Goal: Task Accomplishment & Management: Use online tool/utility

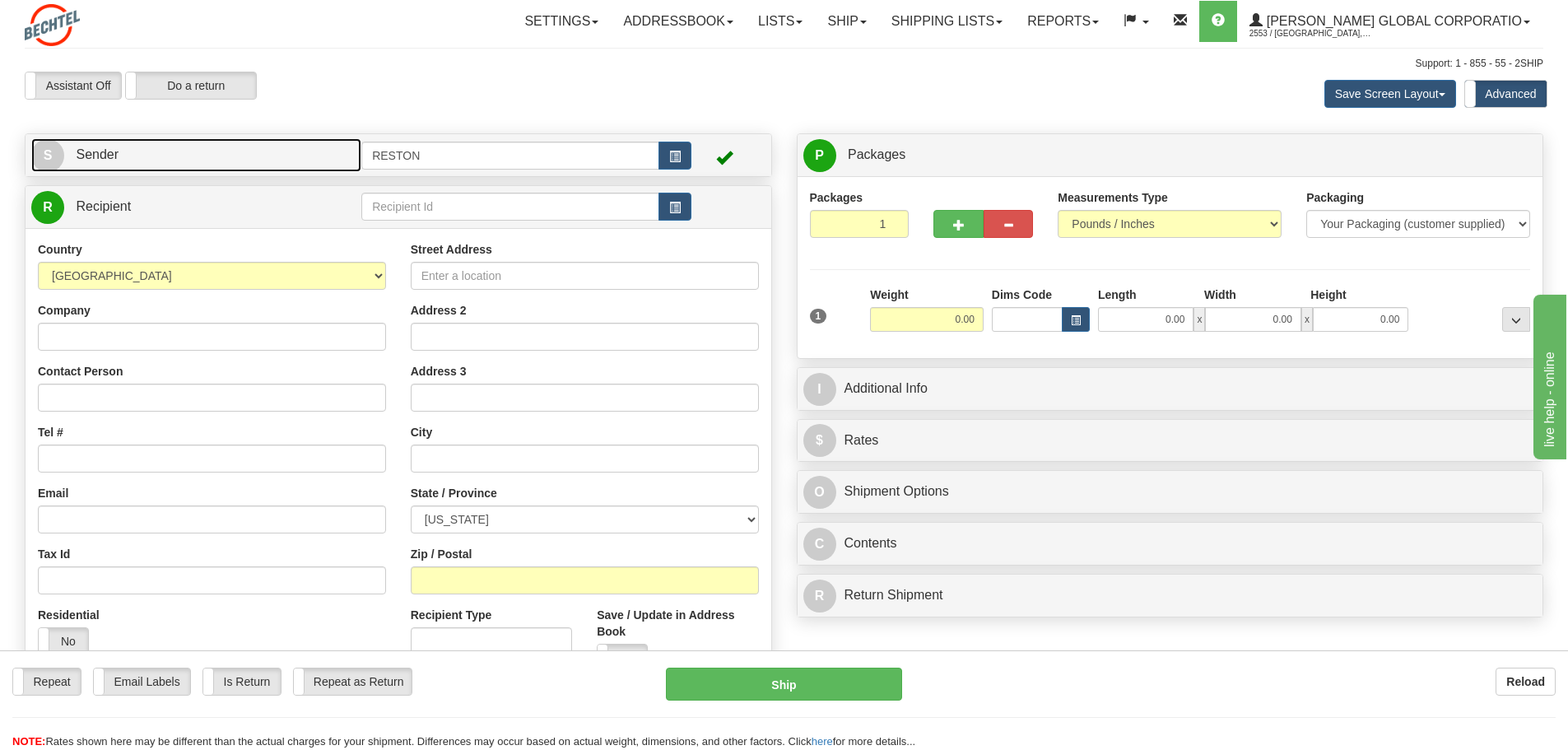
click at [180, 160] on link "S Sender" at bounding box center [196, 155] width 330 height 34
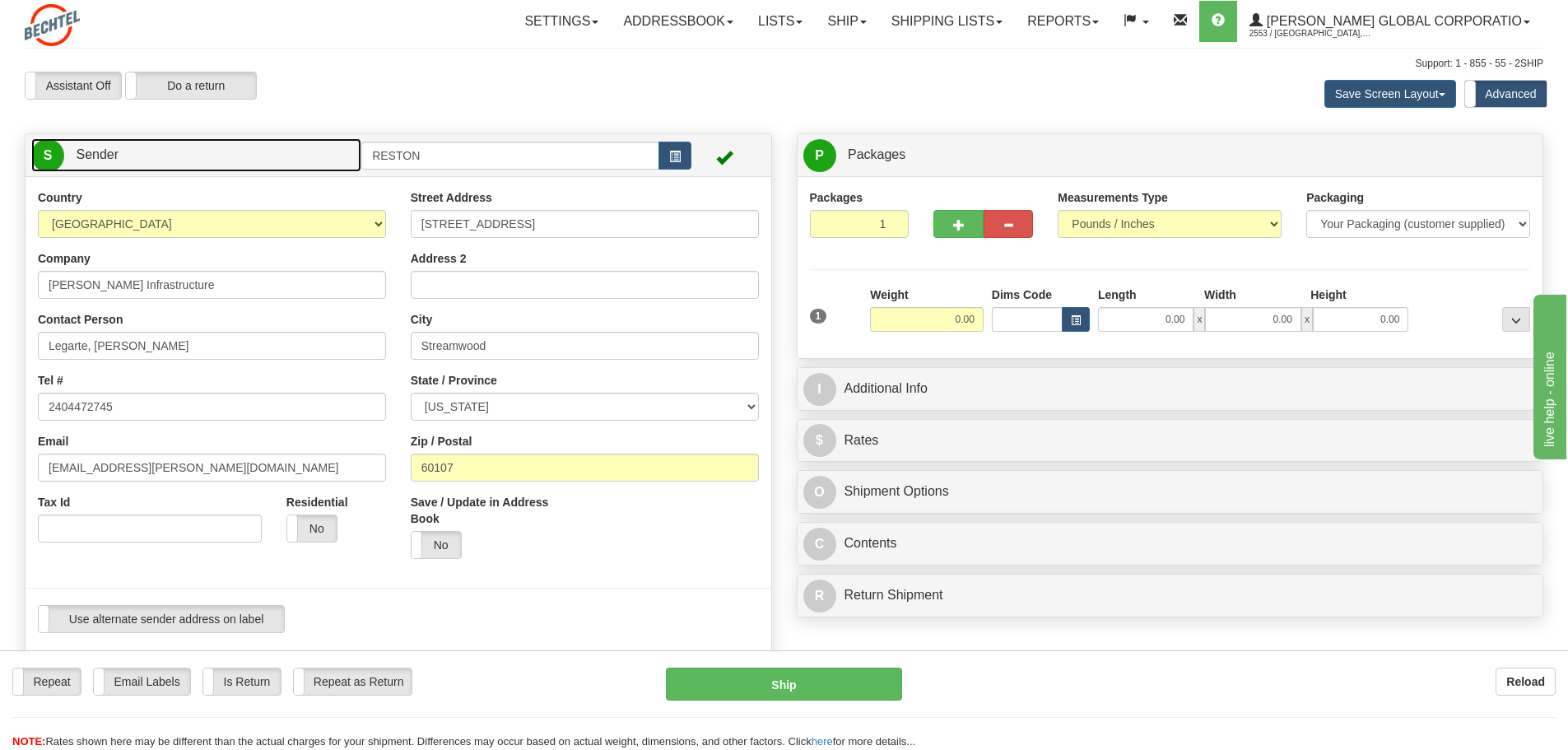
click at [131, 160] on link "S Sender" at bounding box center [196, 155] width 330 height 34
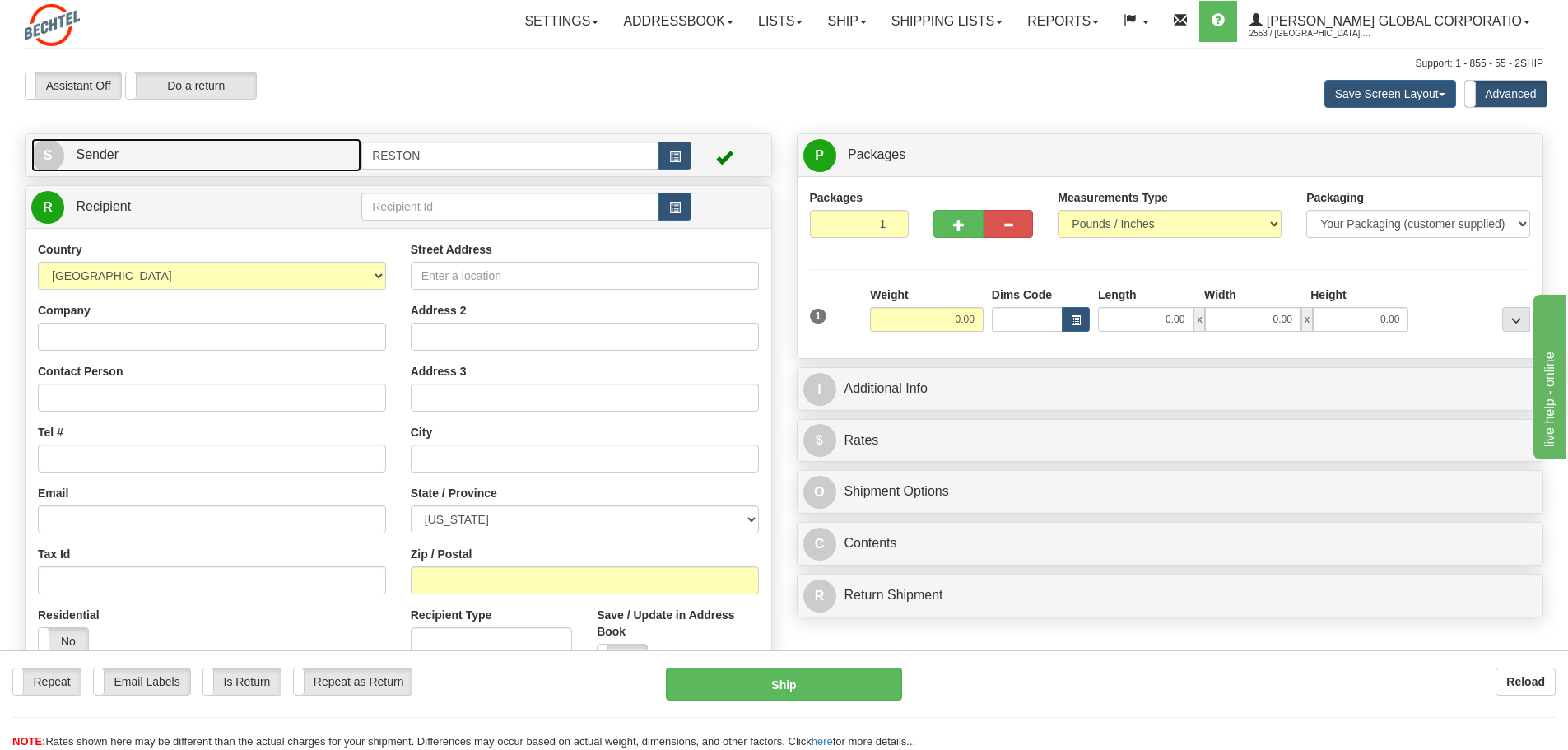
click at [131, 159] on link "S Sender" at bounding box center [196, 155] width 330 height 34
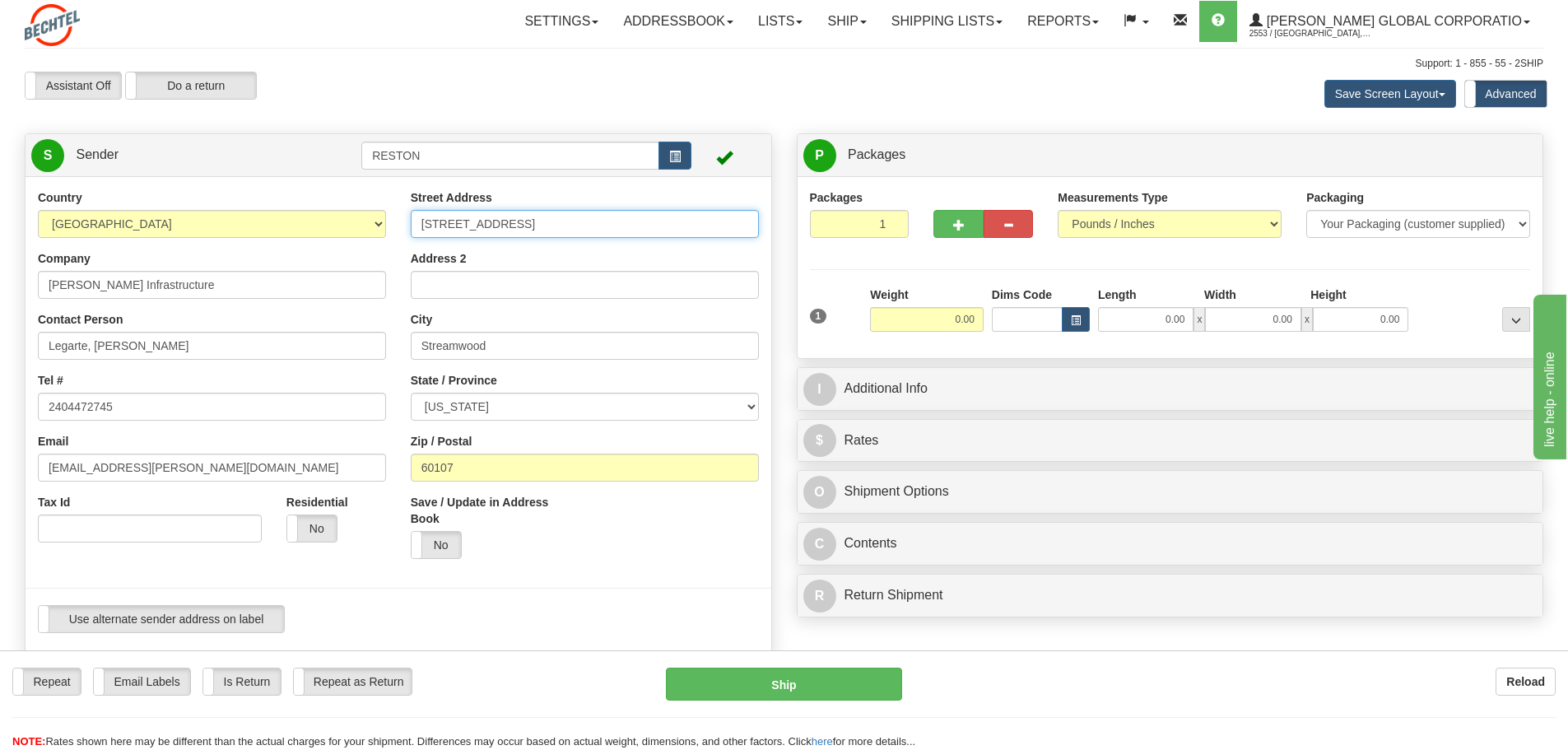
click at [547, 222] on input "4 Oak Meadow Ct" at bounding box center [584, 224] width 348 height 28
drag, startPoint x: 552, startPoint y: 224, endPoint x: 237, endPoint y: 211, distance: 315.3
click at [237, 212] on div "Country AFGHANISTAN ALAND ISLANDS ALBANIA ALGERIA AMERICAN SAMOA ANDORRA ANGOLA…" at bounding box center [398, 417] width 746 height 456
type input "6929 Perry Park Blvd"
drag, startPoint x: 500, startPoint y: 346, endPoint x: 235, endPoint y: 342, distance: 265.0
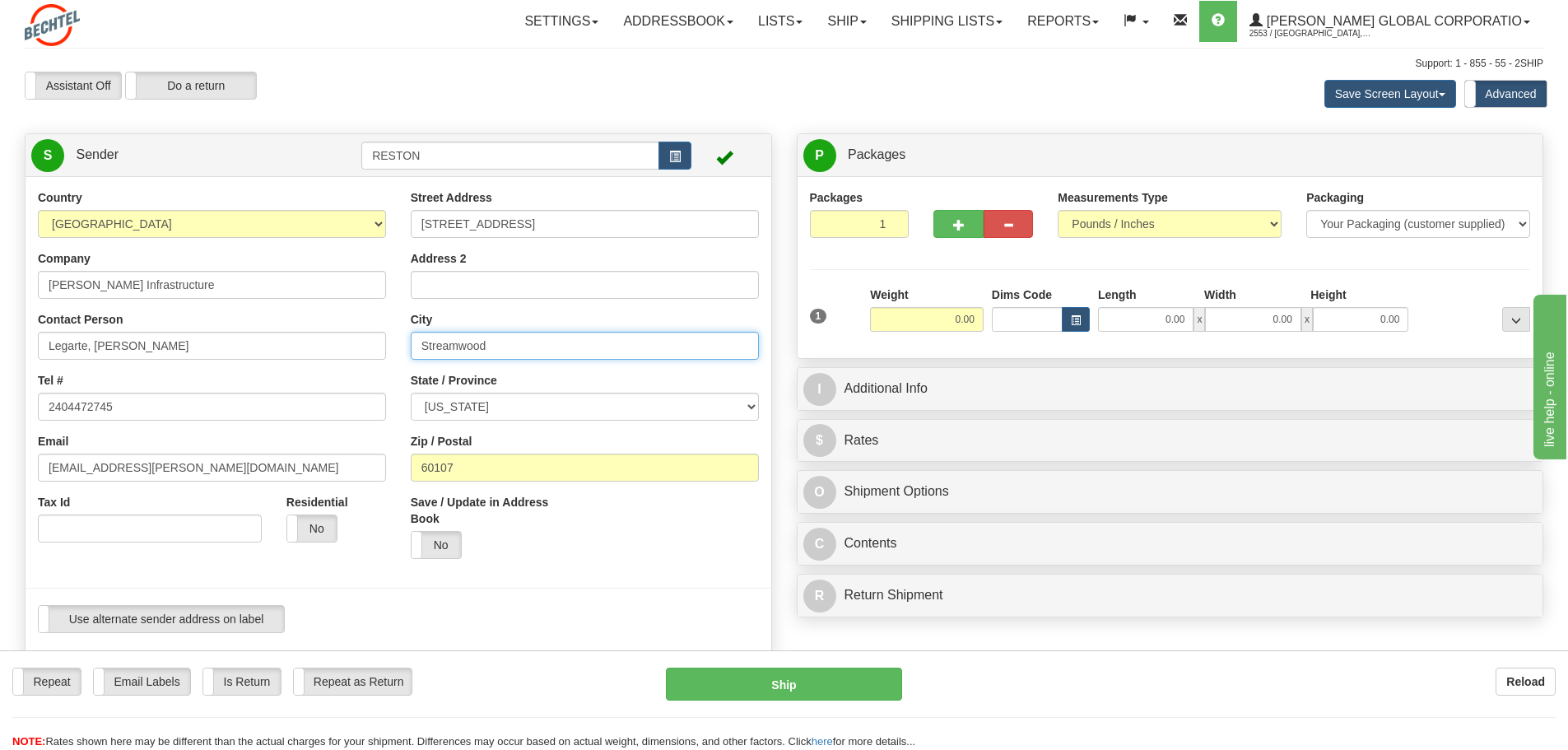
click at [235, 343] on div "Country AFGHANISTAN ALAND ISLANDS ALBANIA ALGERIA AMERICAN SAMOA ANDORRA ANGOLA…" at bounding box center [398, 417] width 746 height 456
type input "Larkspur"
drag, startPoint x: 516, startPoint y: 404, endPoint x: 502, endPoint y: 404, distance: 14.0
click at [513, 404] on select "ALABAMA ALASKA ARIZONA ARKANSAS Armed Forces America Armed Forces Europe Armed …" at bounding box center [584, 406] width 348 height 28
select select "CO"
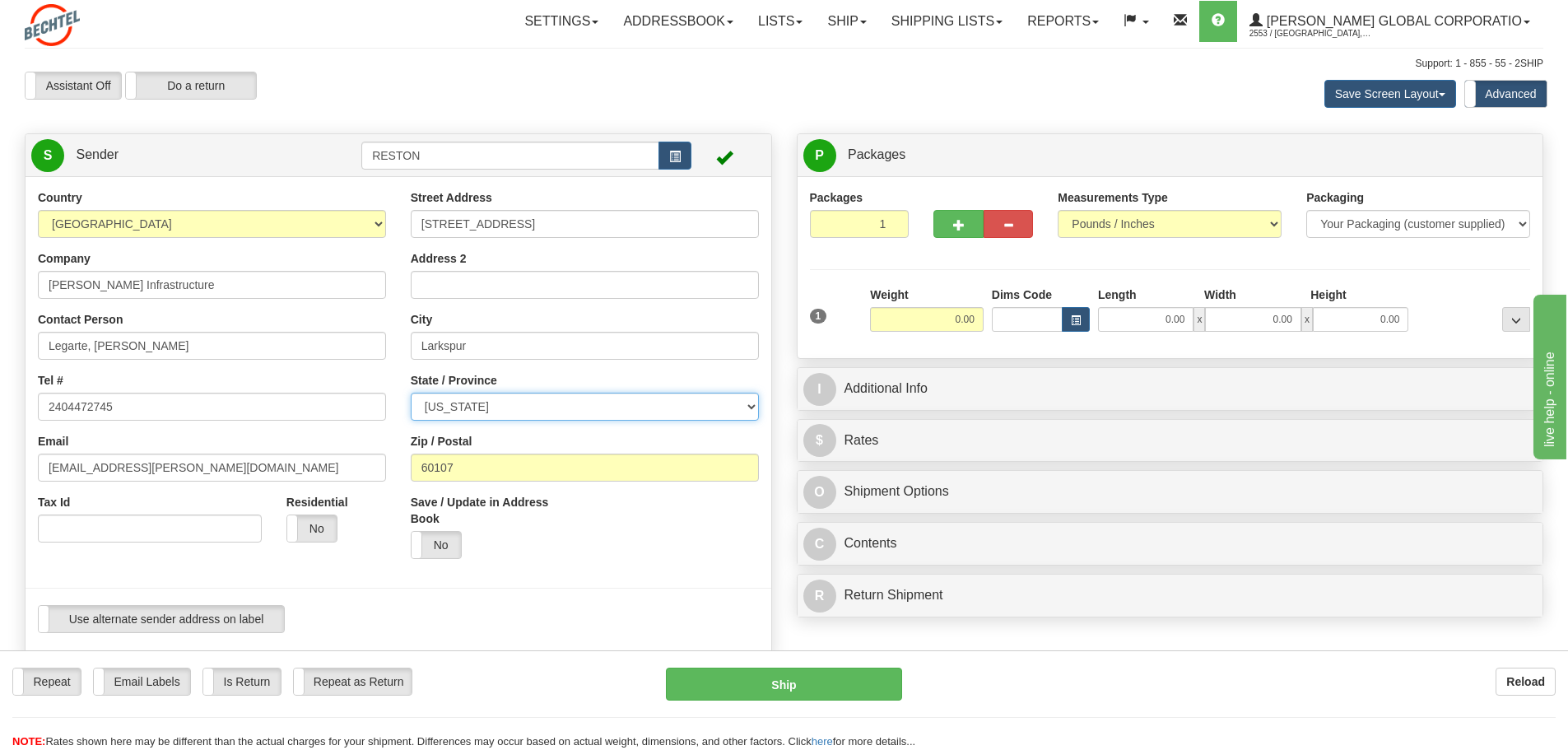
click at [410, 392] on select "ALABAMA ALASKA ARIZONA ARKANSAS Armed Forces America Armed Forces Europe Armed …" at bounding box center [584, 406] width 348 height 28
drag, startPoint x: 507, startPoint y: 472, endPoint x: 265, endPoint y: 459, distance: 242.3
click at [265, 459] on div "Country AFGHANISTAN ALAND ISLANDS ALBANIA ALGERIA AMERICAN SAMOA ANDORRA ANGOLA…" at bounding box center [398, 417] width 746 height 456
type input "80118"
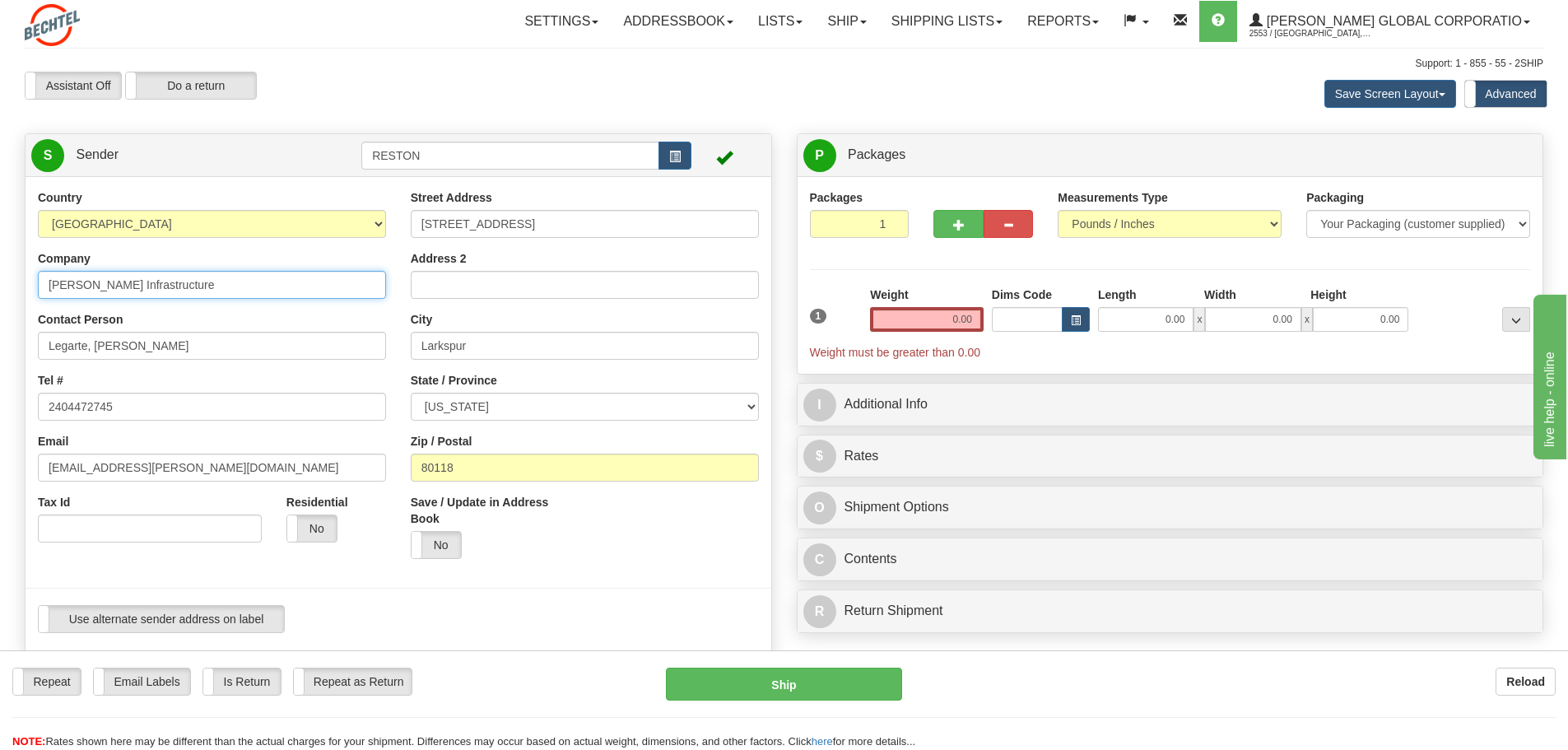
drag, startPoint x: 198, startPoint y: 282, endPoint x: 0, endPoint y: 235, distance: 203.5
click at [0, 235] on div "Toggle navigation Settings Shipping Preferences Fields Preferences New" at bounding box center [784, 687] width 1568 height 1374
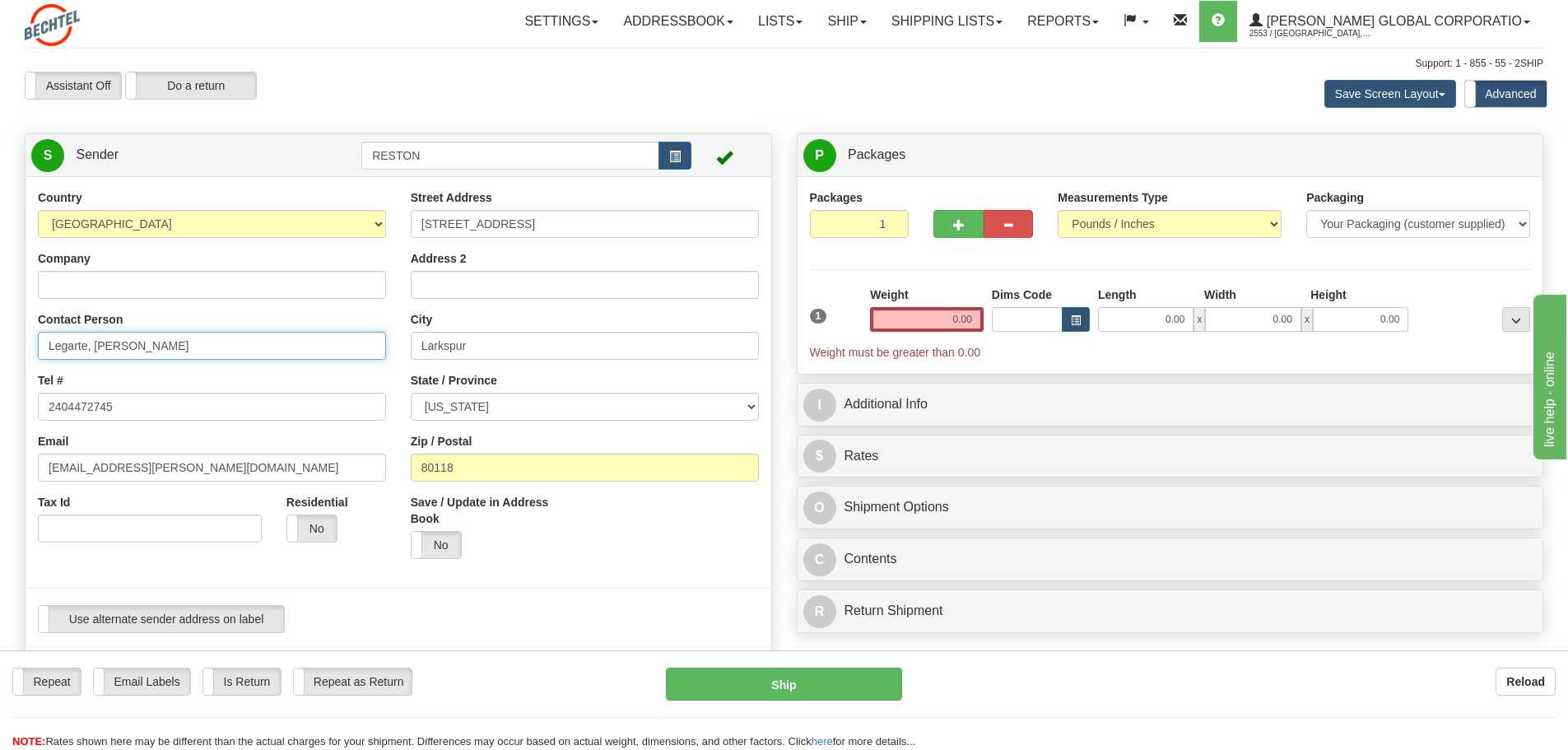
drag, startPoint x: 207, startPoint y: 349, endPoint x: 0, endPoint y: 306, distance: 211.4
click at [0, 306] on div "Toggle navigation Settings Shipping Preferences Fields Preferences New" at bounding box center [784, 687] width 1568 height 1374
type input "Kalib Ford"
click at [253, 428] on div "Country AFGHANISTAN ALAND ISLANDS ALBANIA ALGERIA AMERICAN SAMOA ANDORRA ANGOLA…" at bounding box center [212, 372] width 373 height 365
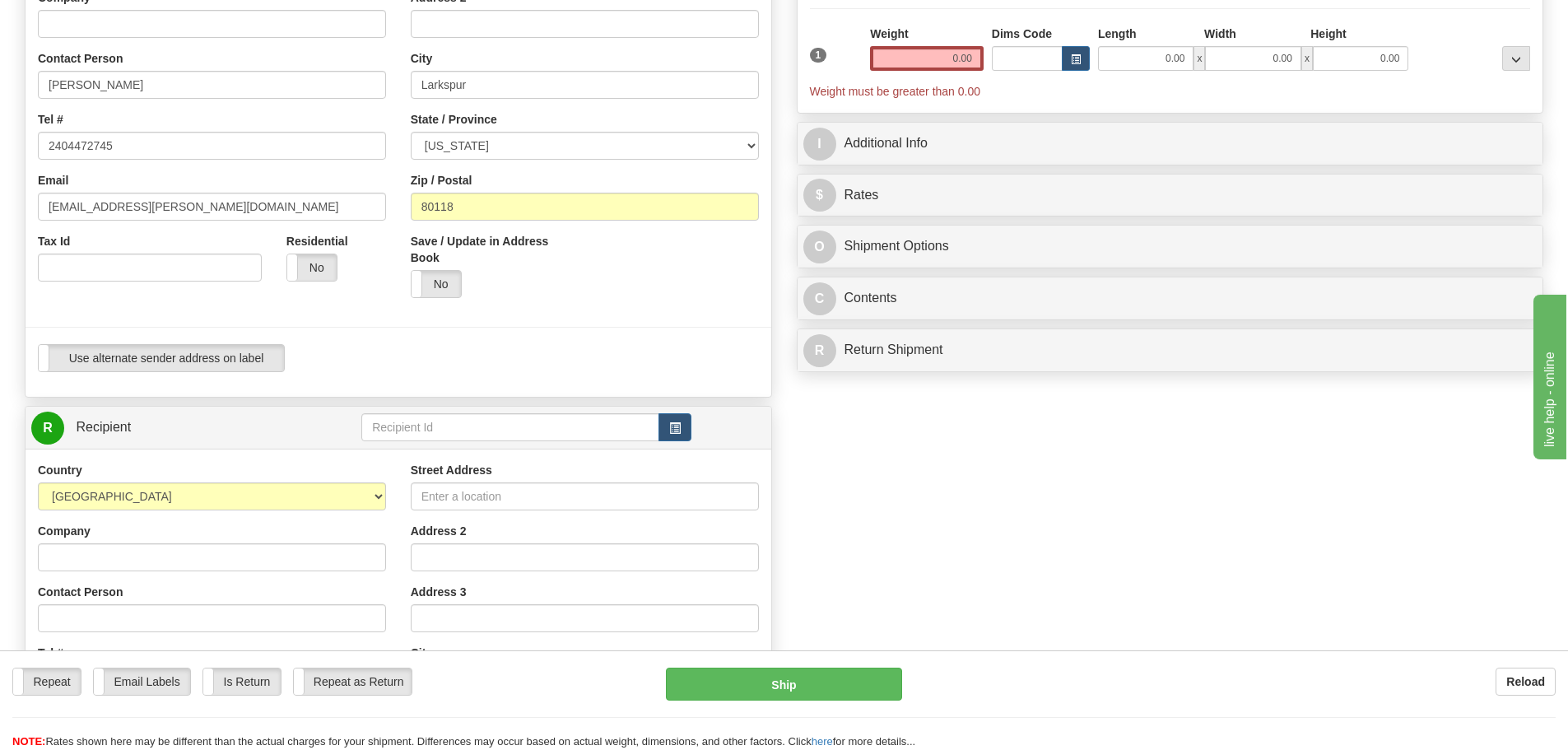
scroll to position [494, 0]
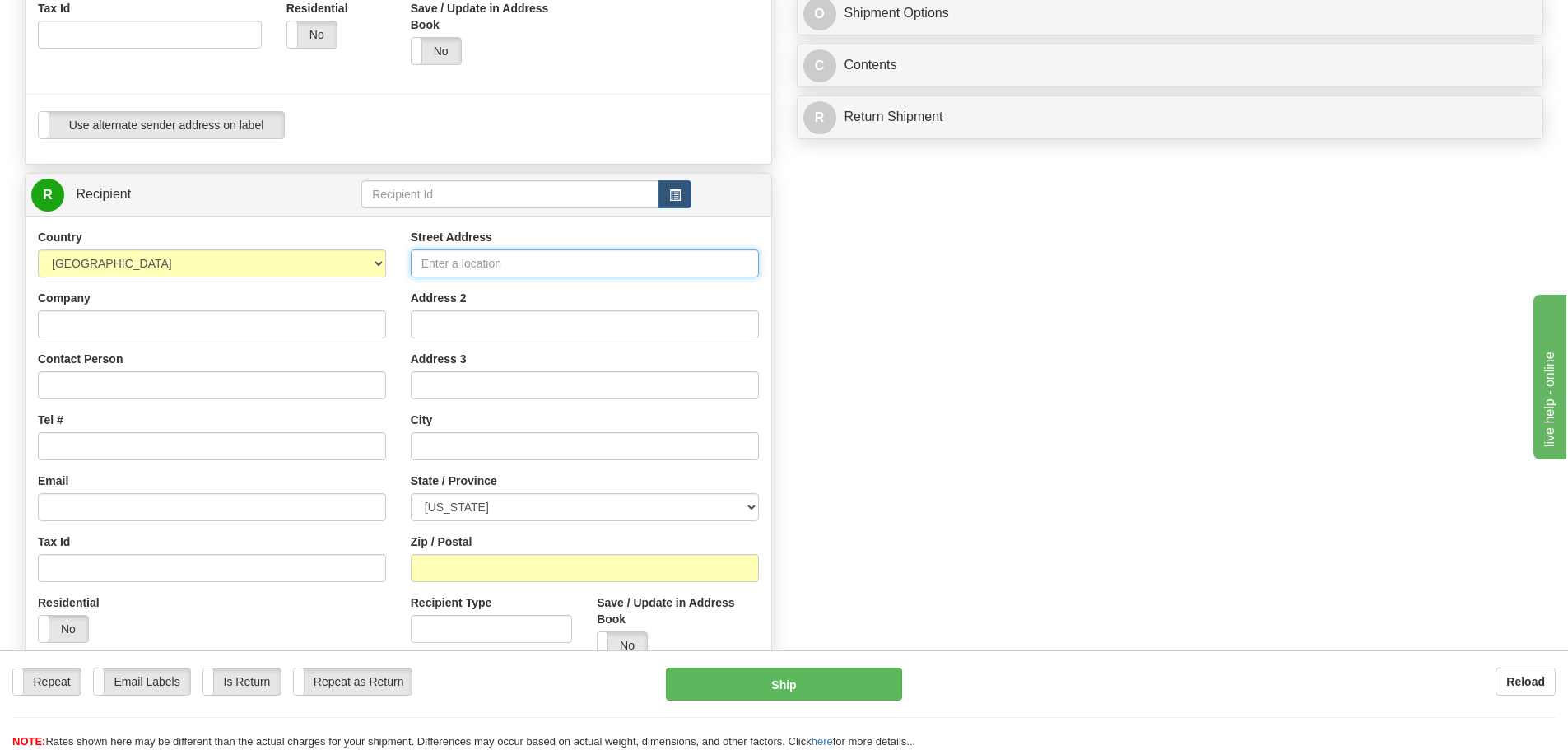
click at [458, 268] on input "Street Address" at bounding box center [584, 263] width 348 height 28
type input "4 Oak Meadow Ct"
type input "Rodel Legarte"
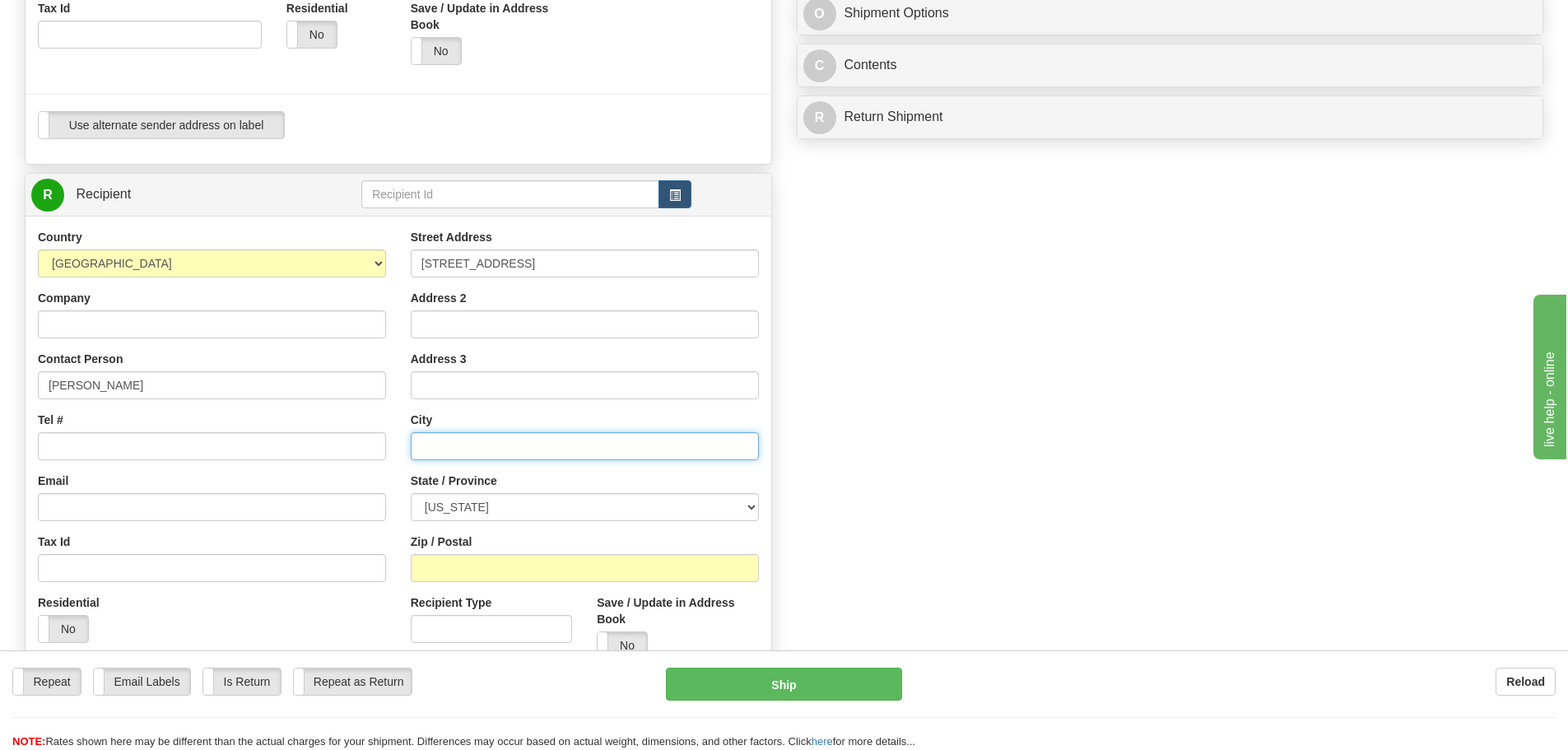
type input "Streamwood"
select select "IL"
type input "60107"
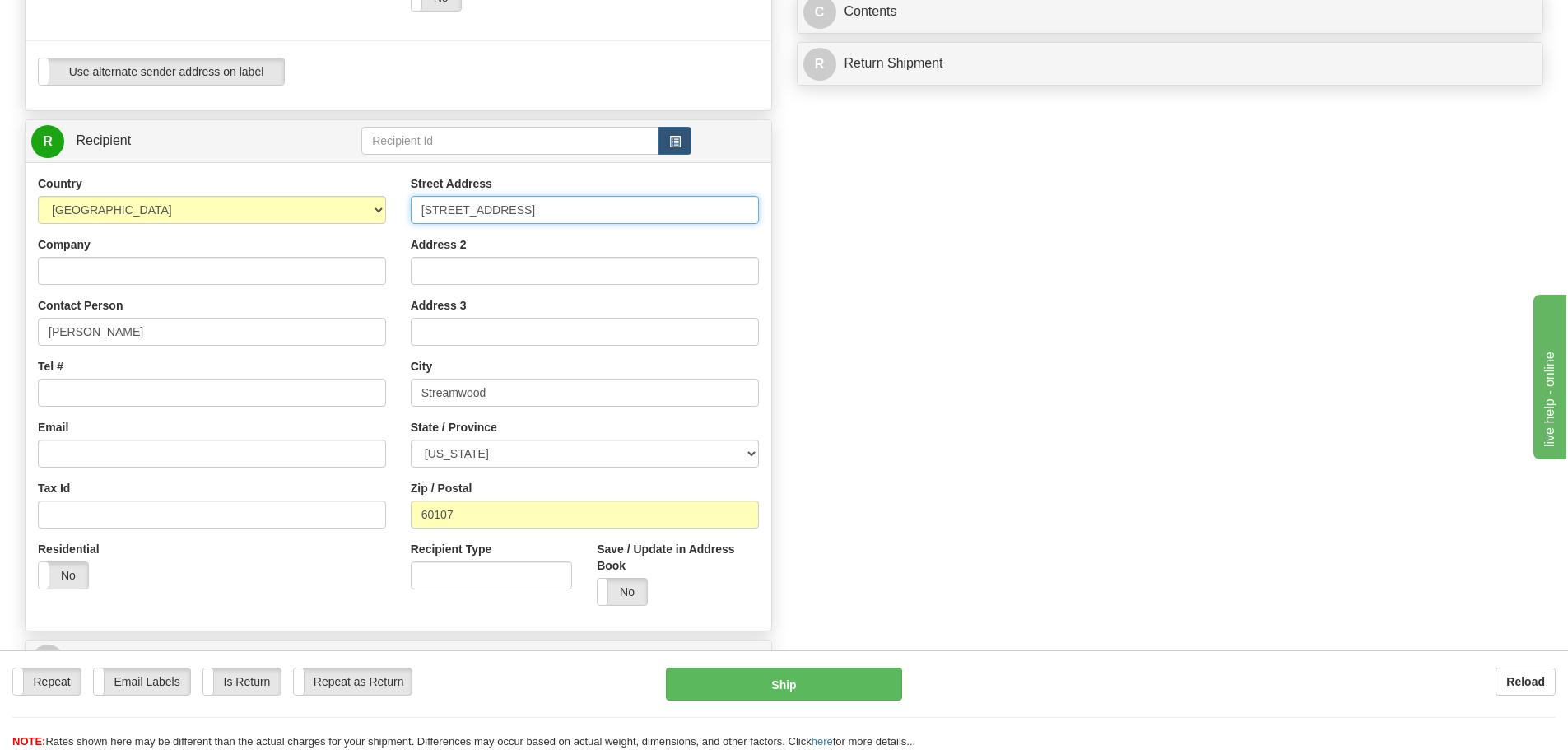
scroll to position [576, 0]
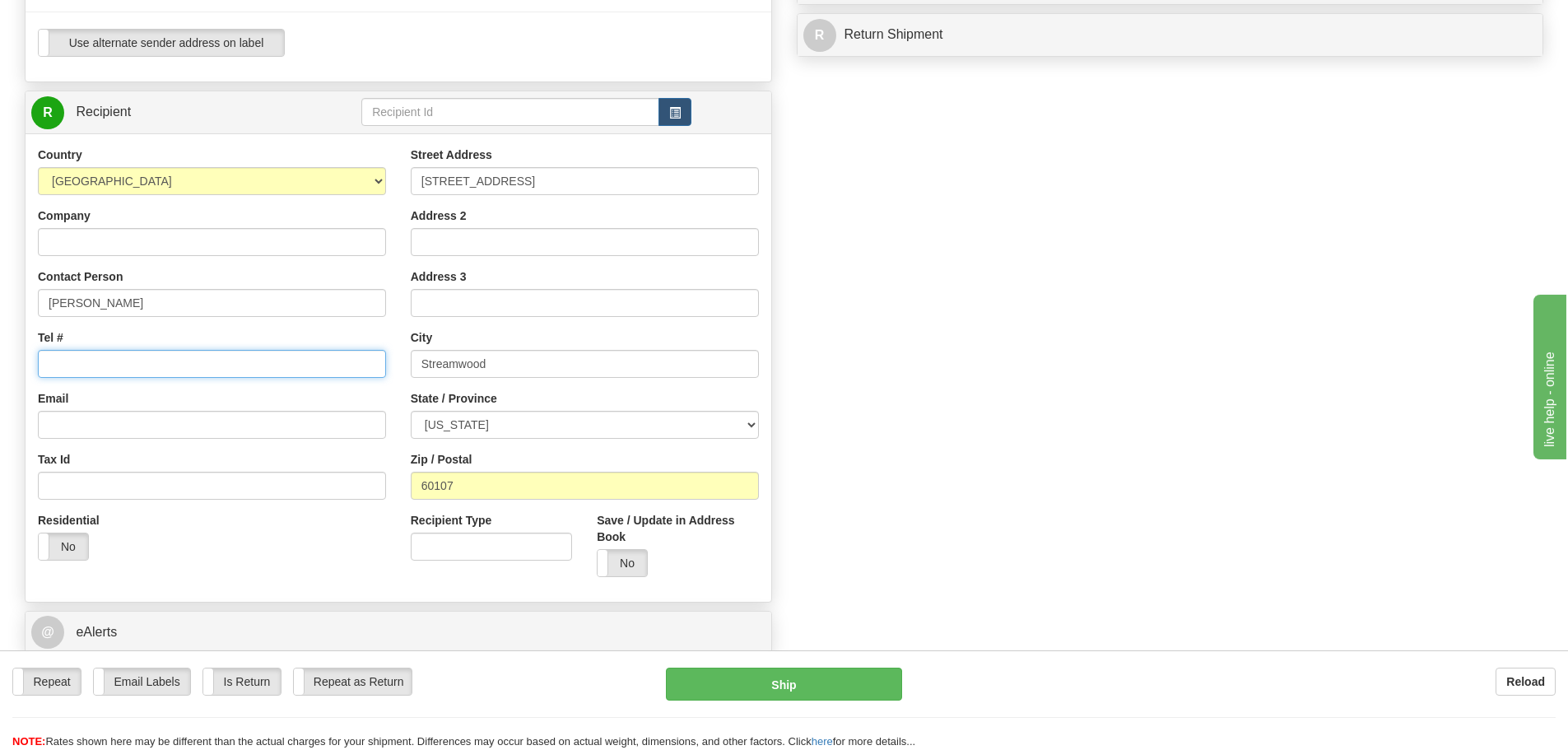
click at [87, 365] on input "Tel #" at bounding box center [212, 363] width 348 height 28
type input "2404472745"
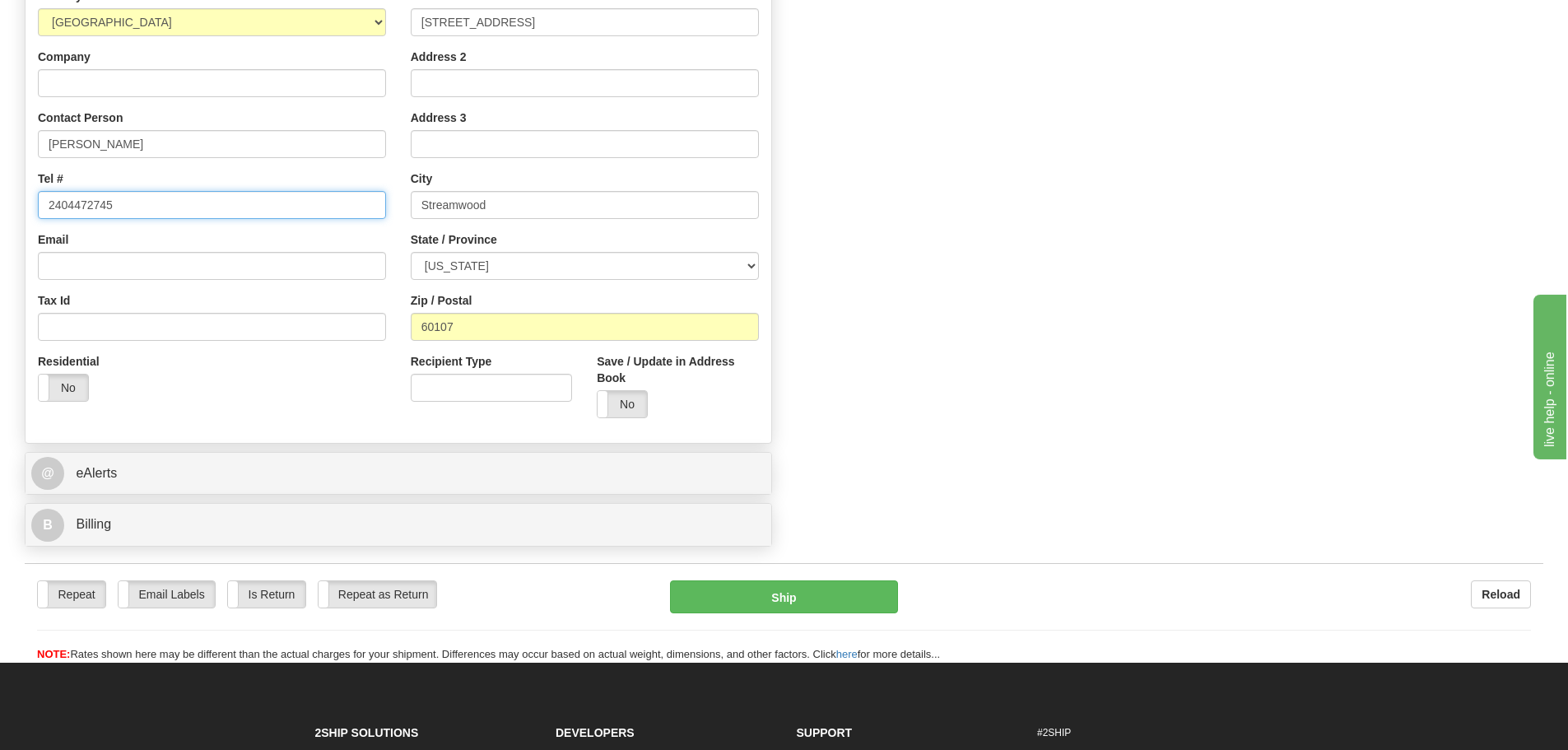
scroll to position [741, 0]
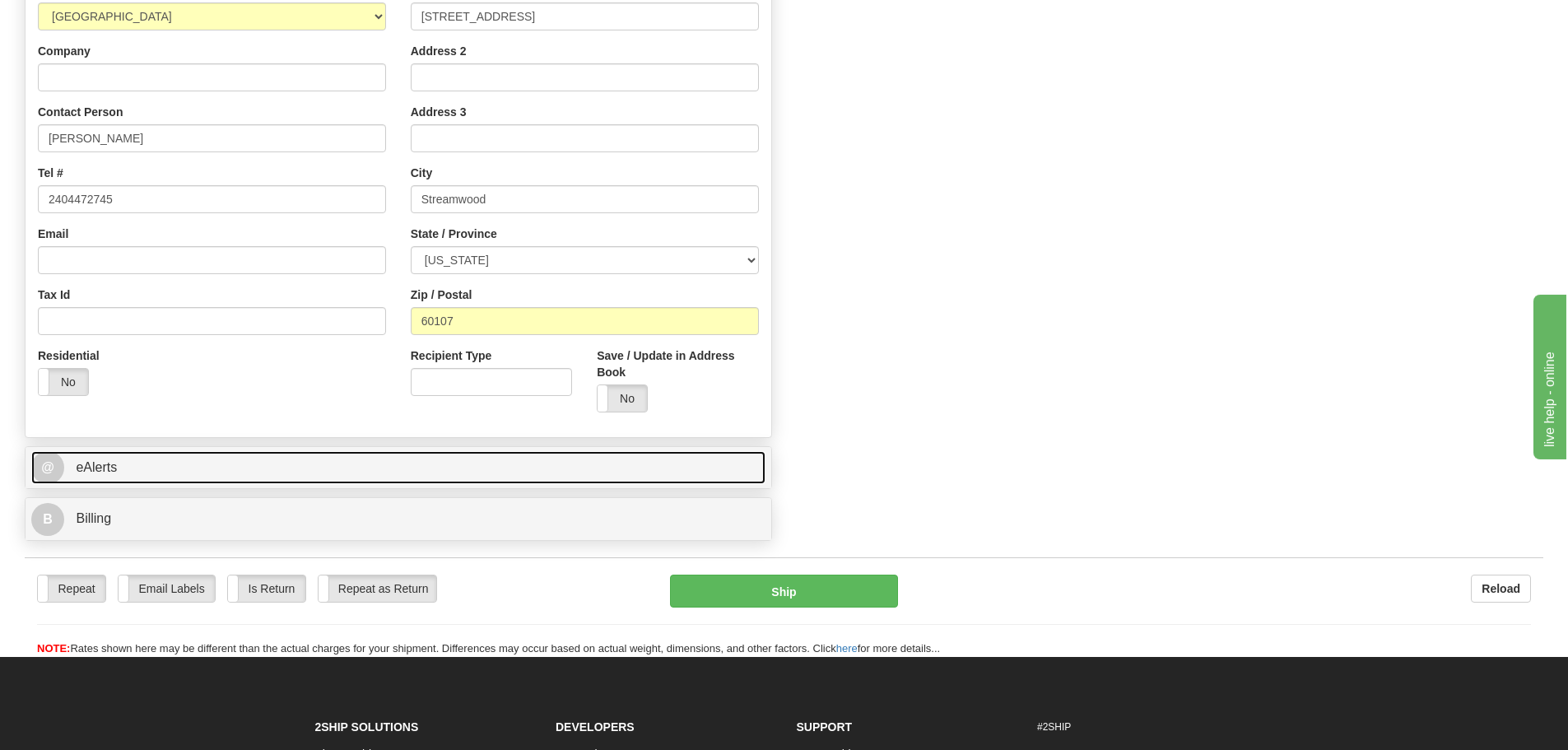
click at [92, 470] on span "eAlerts" at bounding box center [96, 467] width 41 height 14
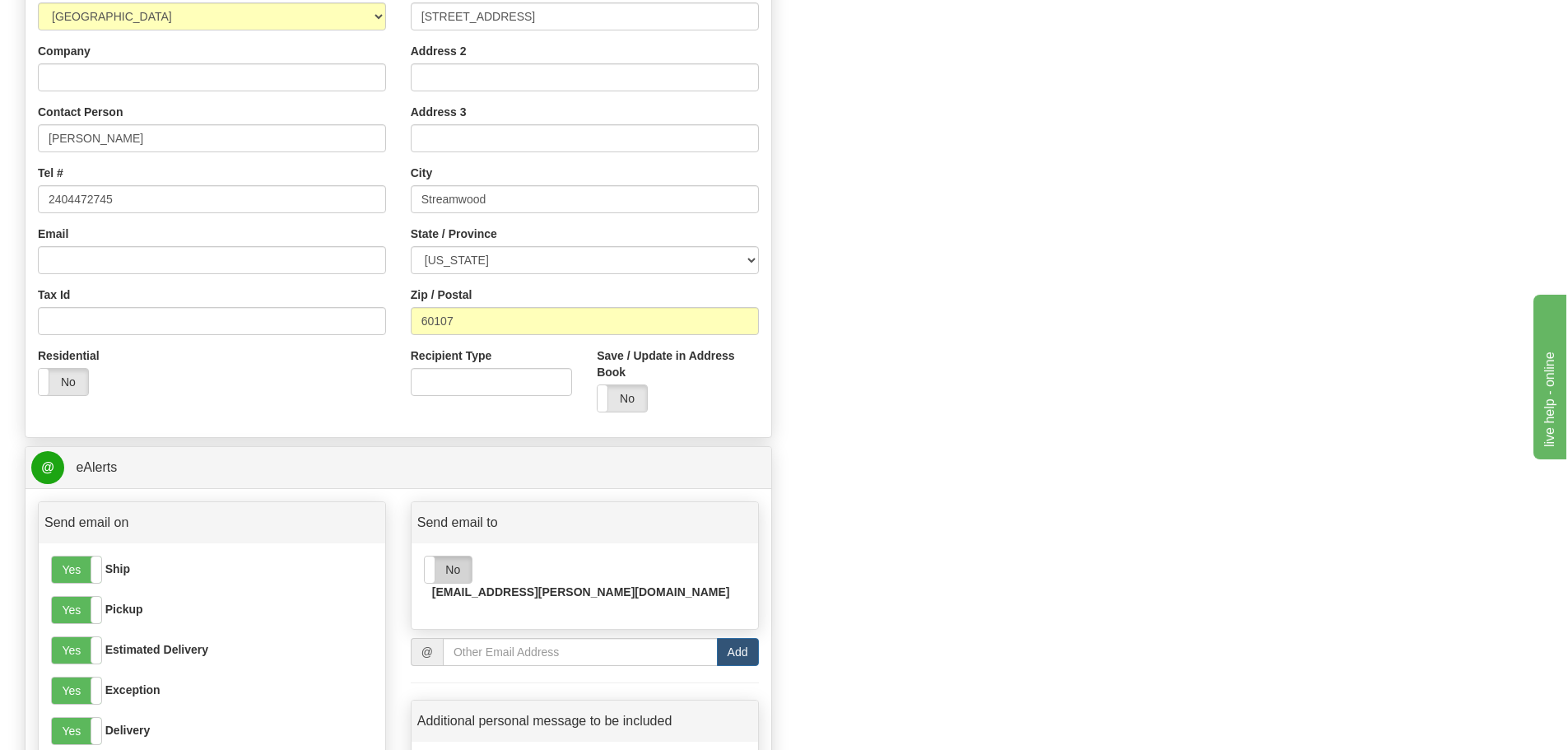
click at [457, 579] on label "No" at bounding box center [448, 569] width 47 height 26
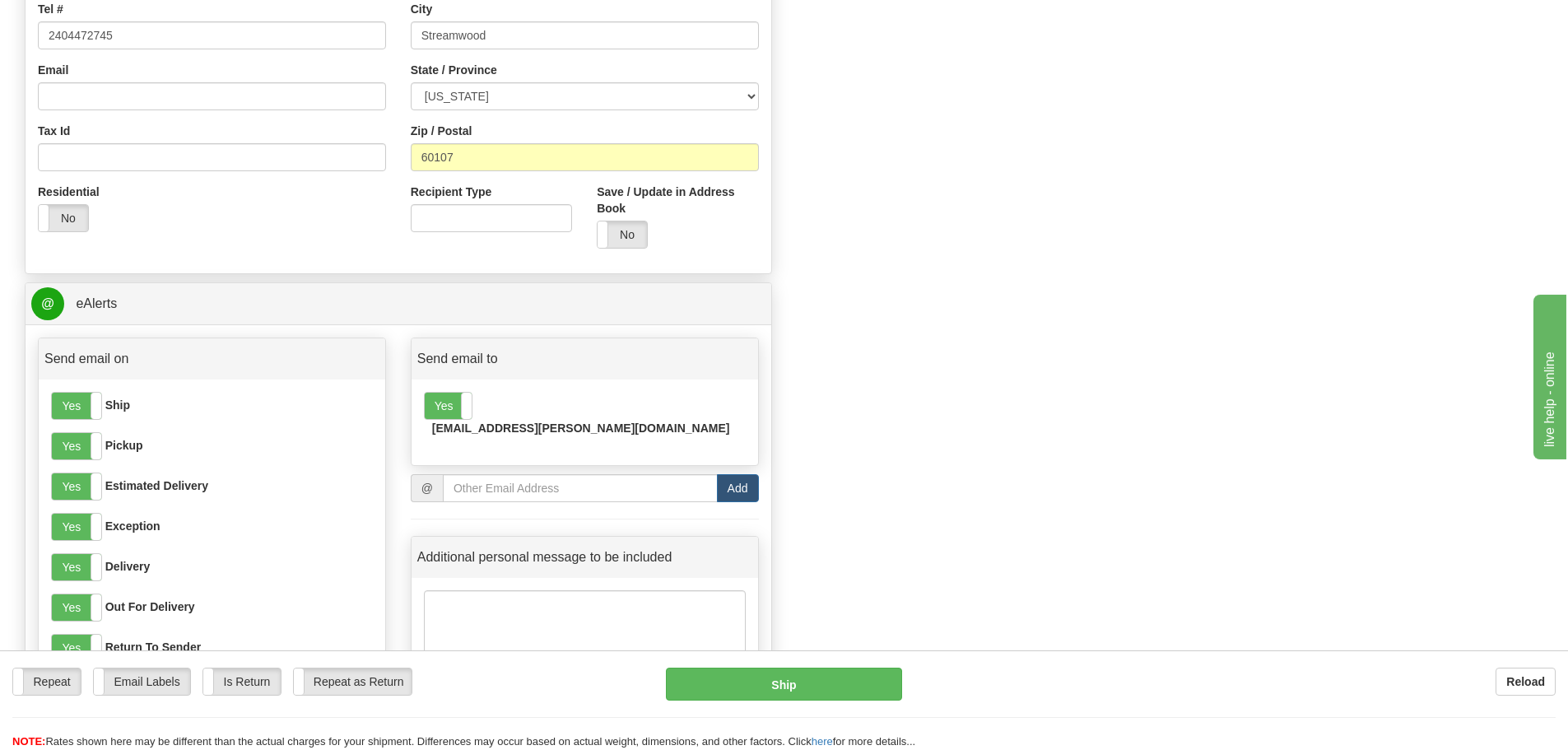
scroll to position [905, 0]
click at [140, 686] on label "Email Labels" at bounding box center [142, 681] width 96 height 26
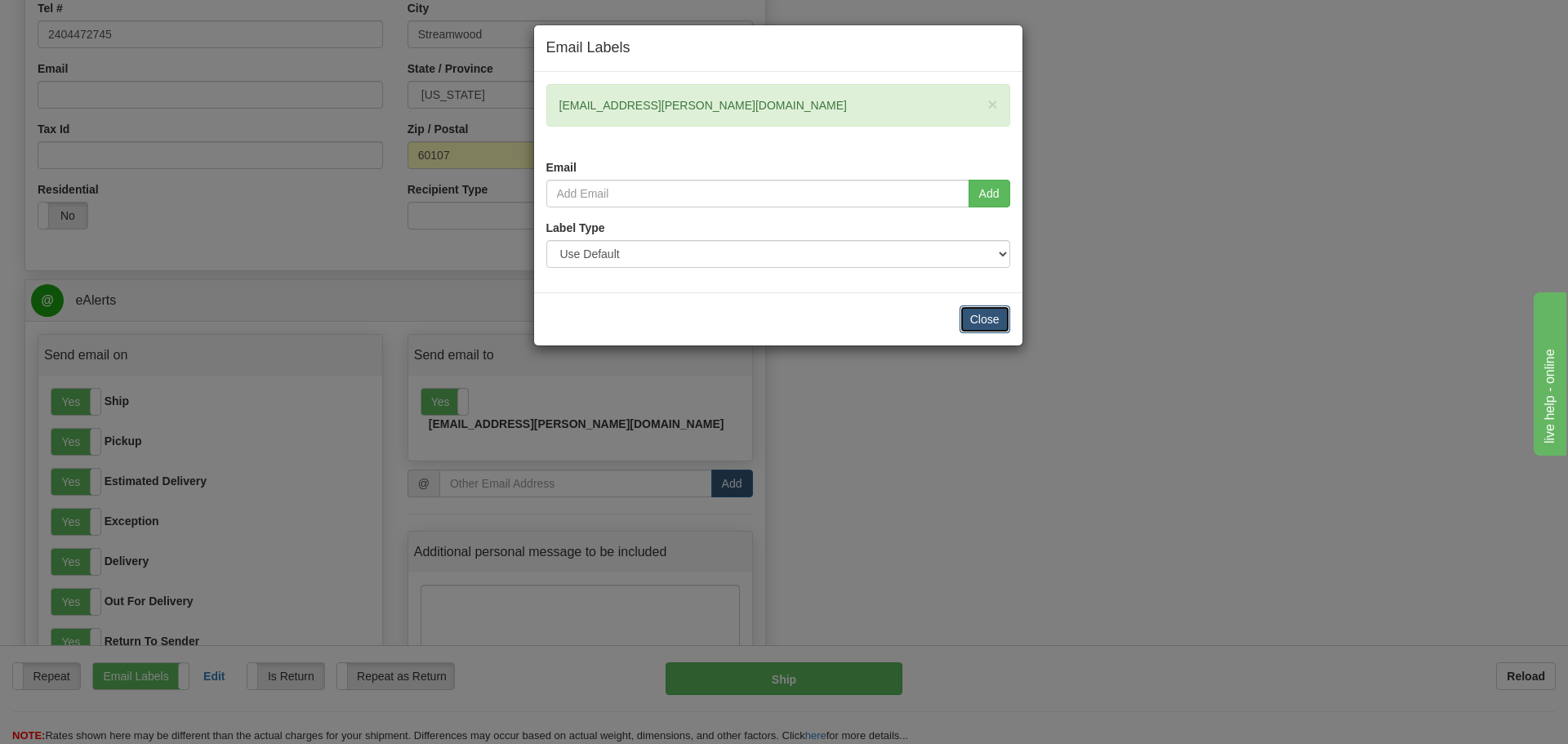
click at [964, 320] on button "Close" at bounding box center [985, 319] width 51 height 28
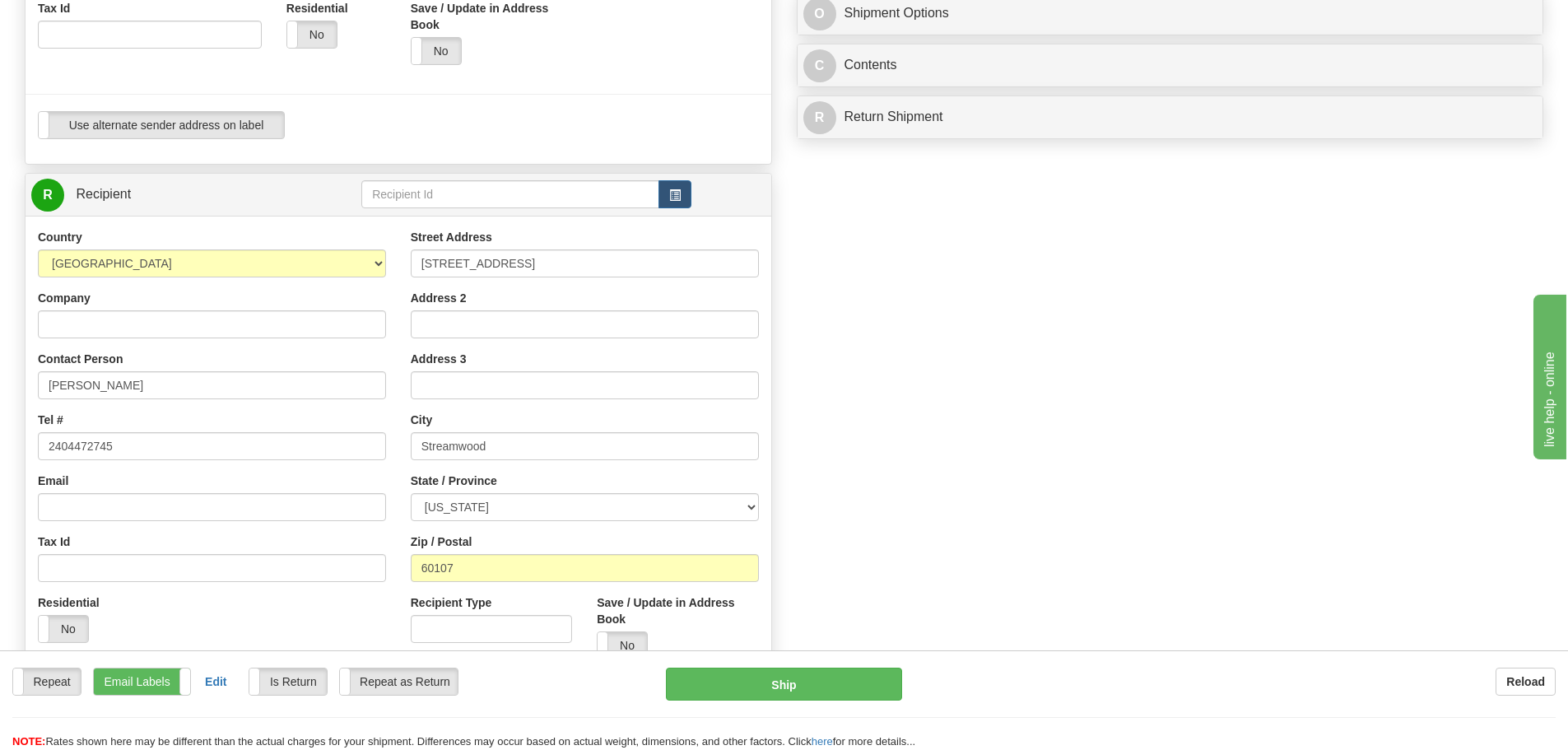
scroll to position [0, 0]
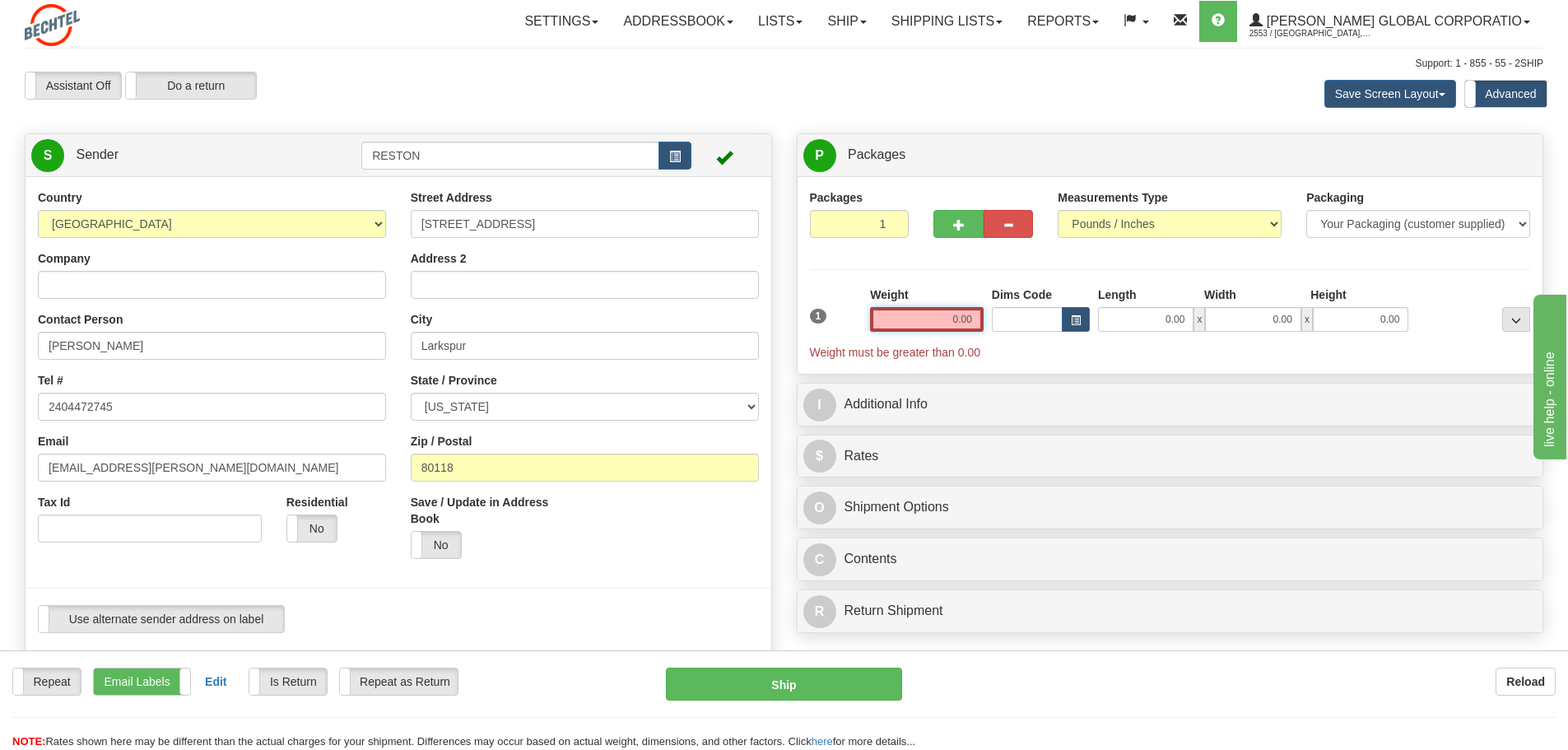
click at [941, 317] on input "0.00" at bounding box center [926, 319] width 113 height 25
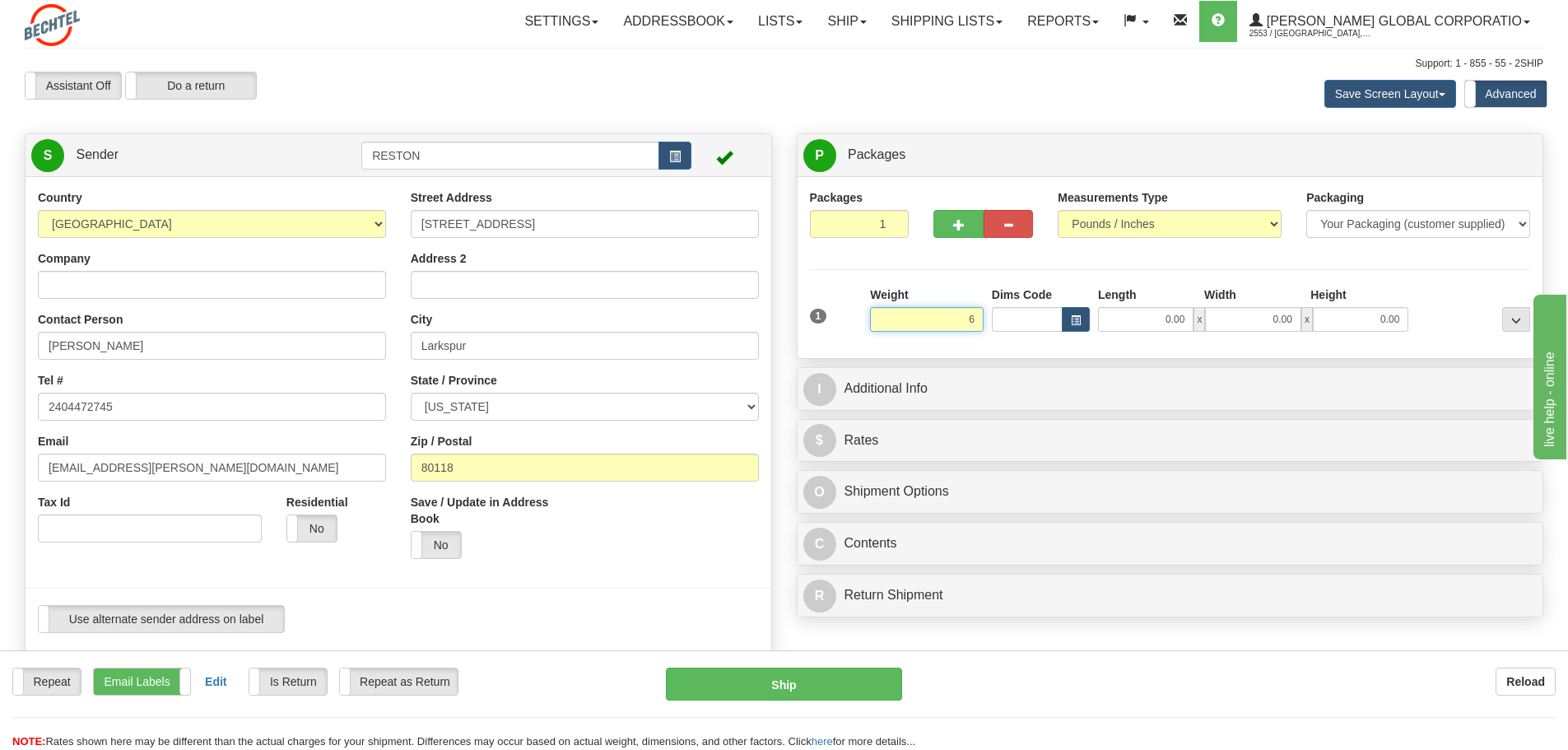
type input "6.00"
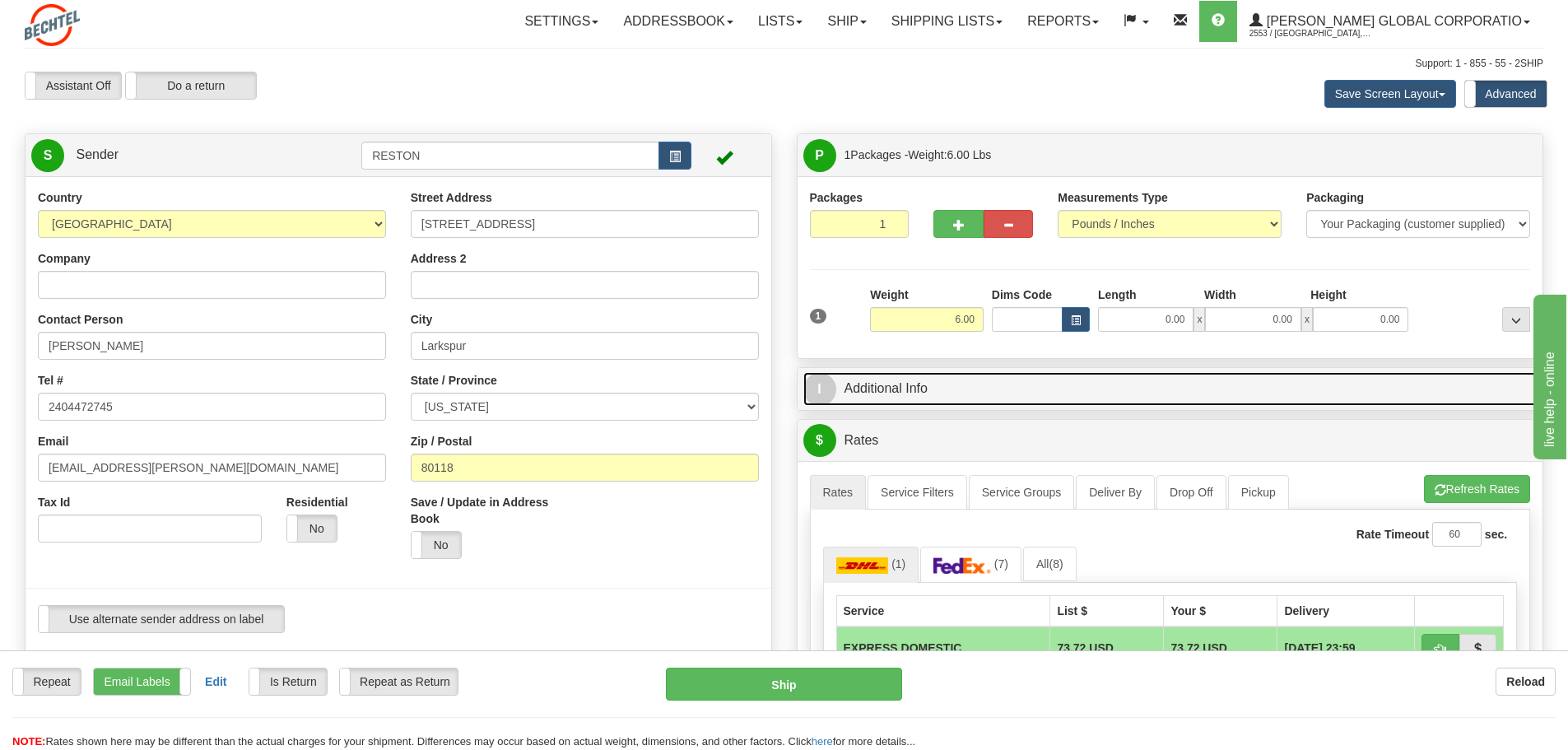
click at [868, 384] on link "I Additional Info" at bounding box center [1170, 389] width 734 height 34
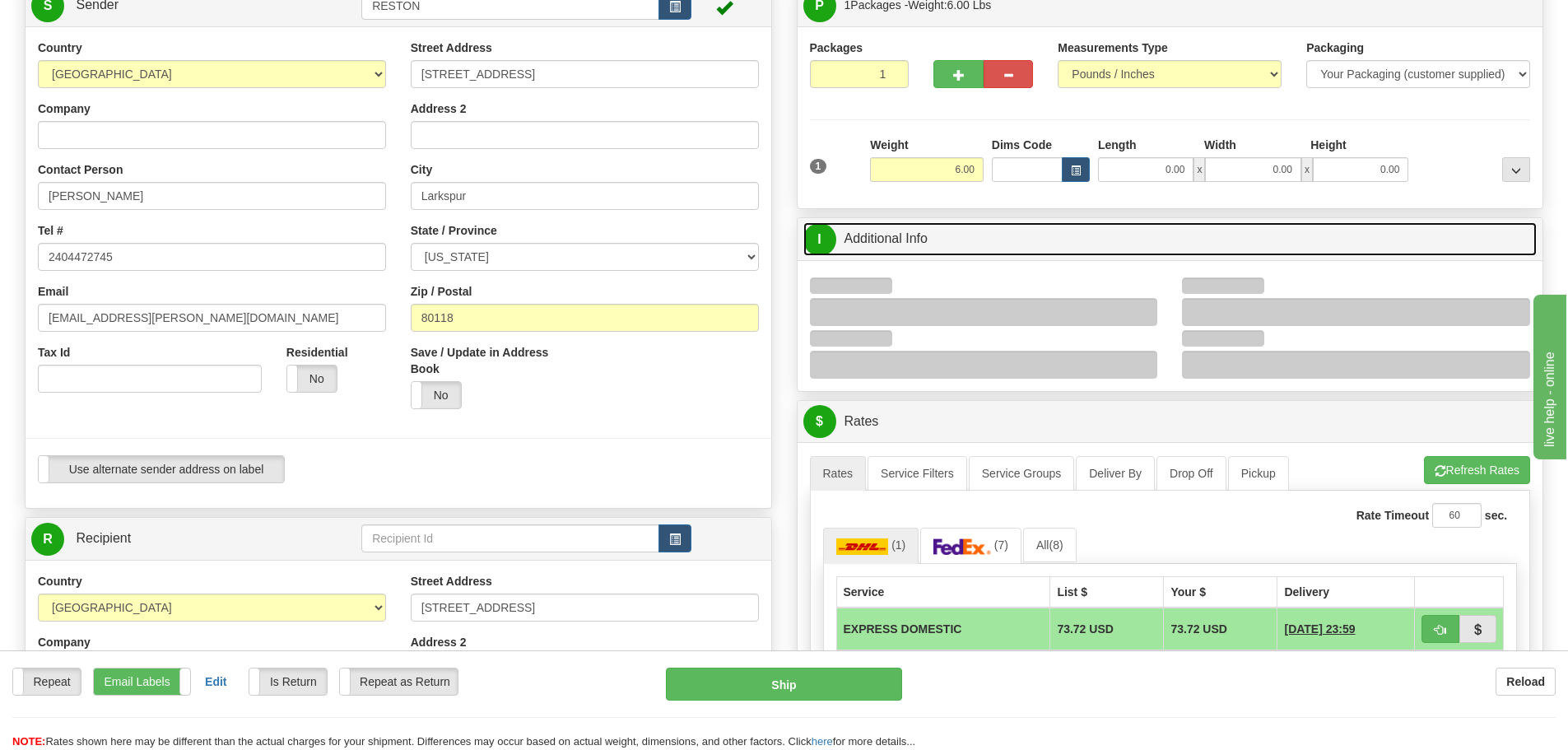
scroll to position [165, 0]
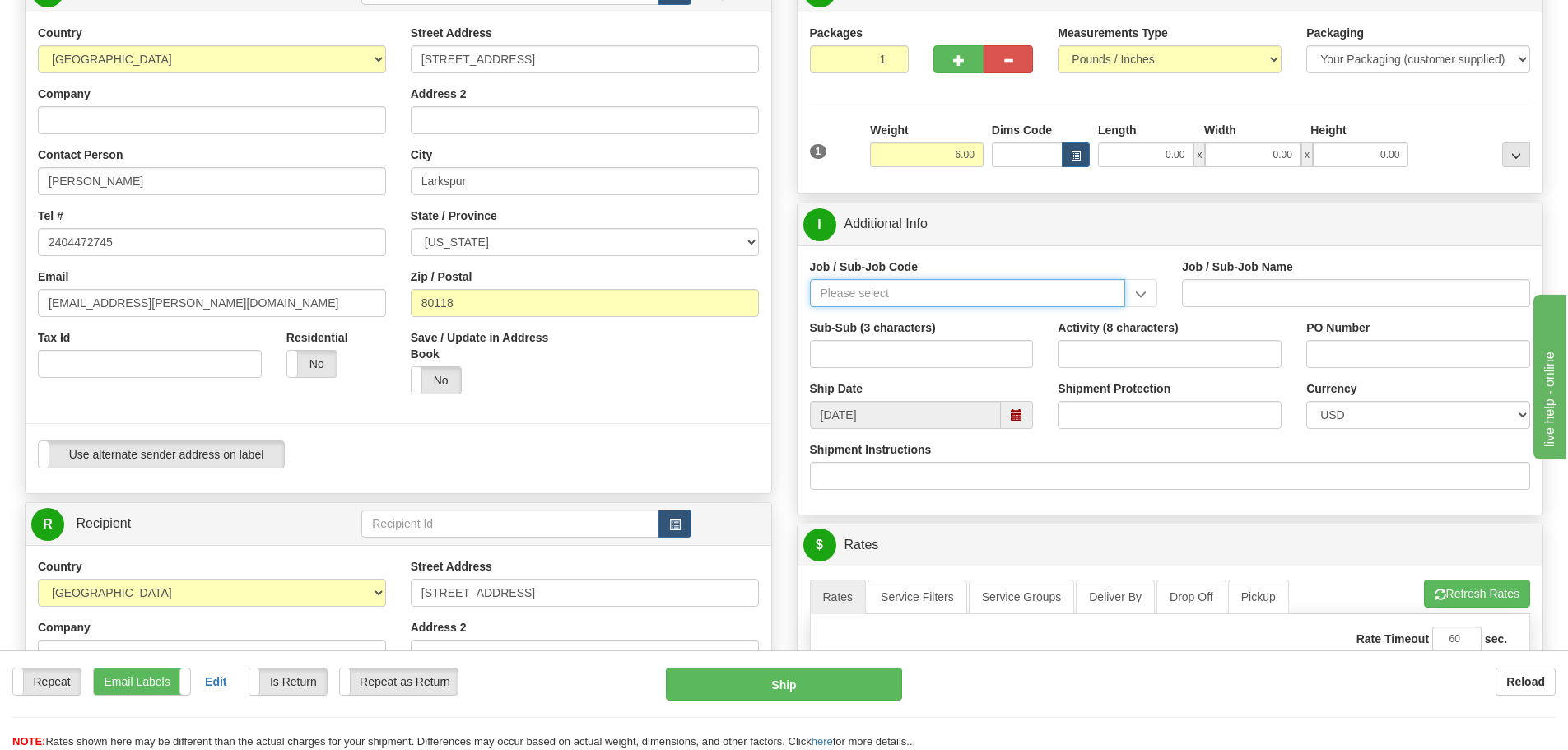
click at [902, 298] on input "Job / Sub-Job Code" at bounding box center [967, 293] width 316 height 28
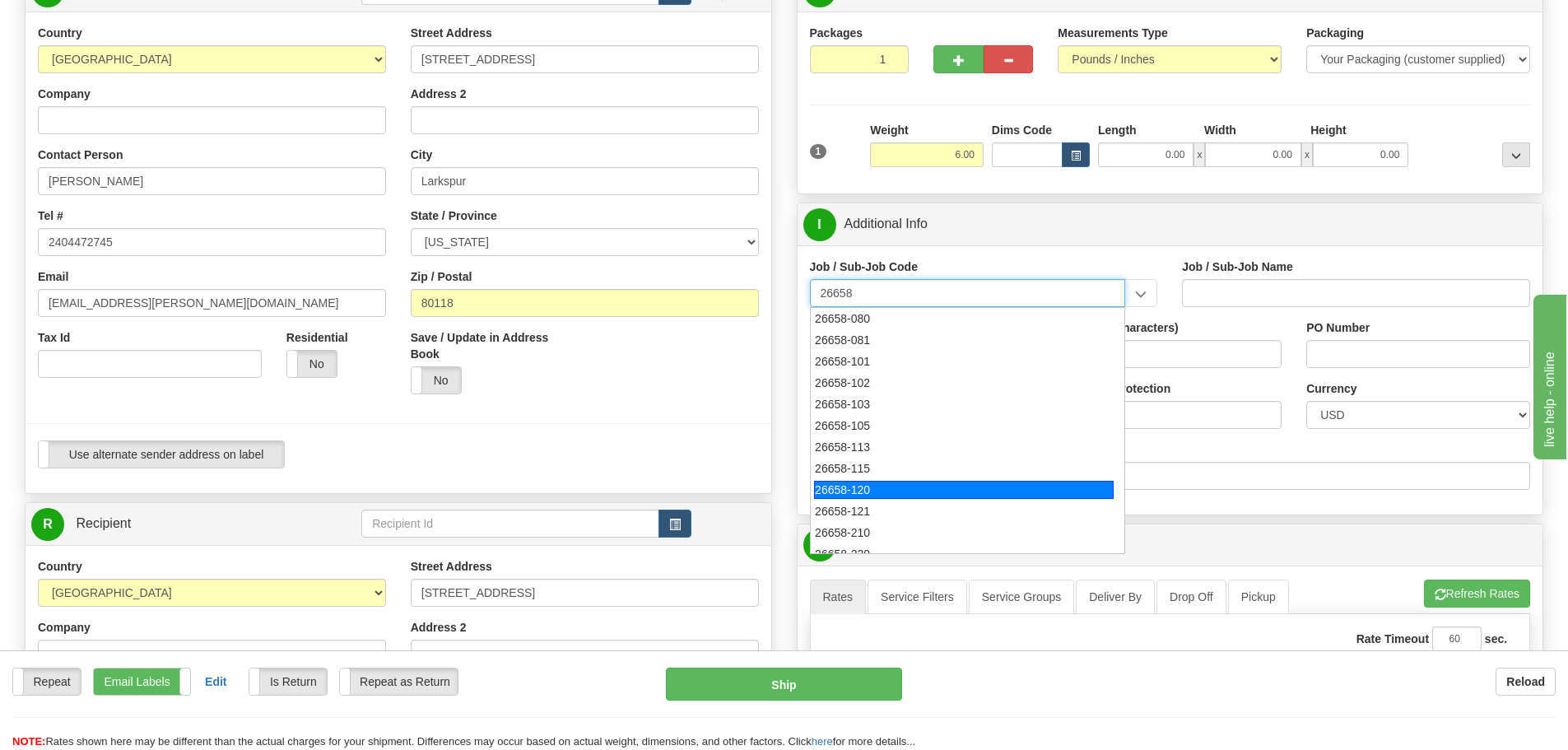
scroll to position [82, 0]
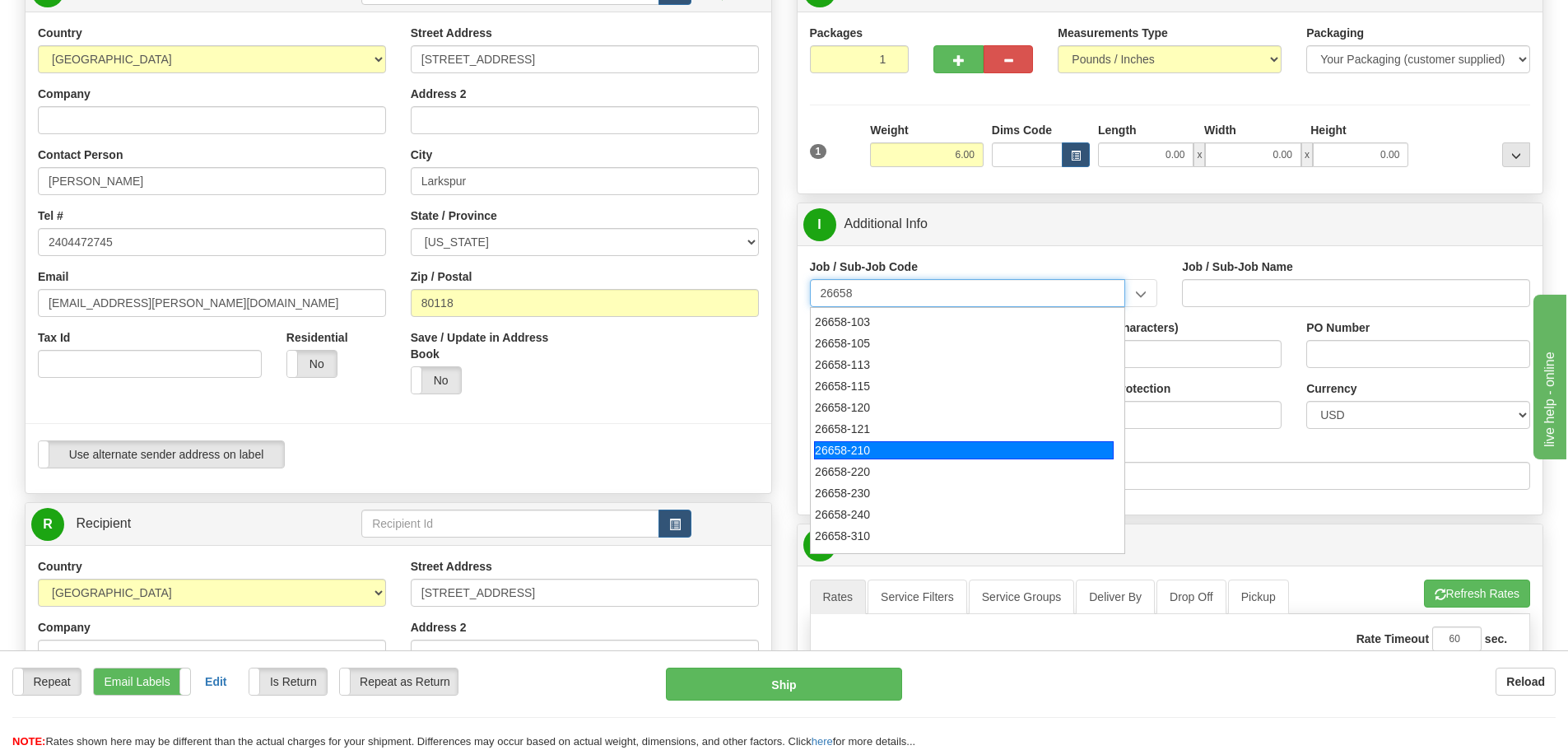
click at [886, 455] on div "26658-210" at bounding box center [963, 450] width 299 height 18
type input "26658-210"
type input "MAMMOTH CENTRAL I SOLAR PROJECT TSA - FIELD NON-M"
type input "26658-210"
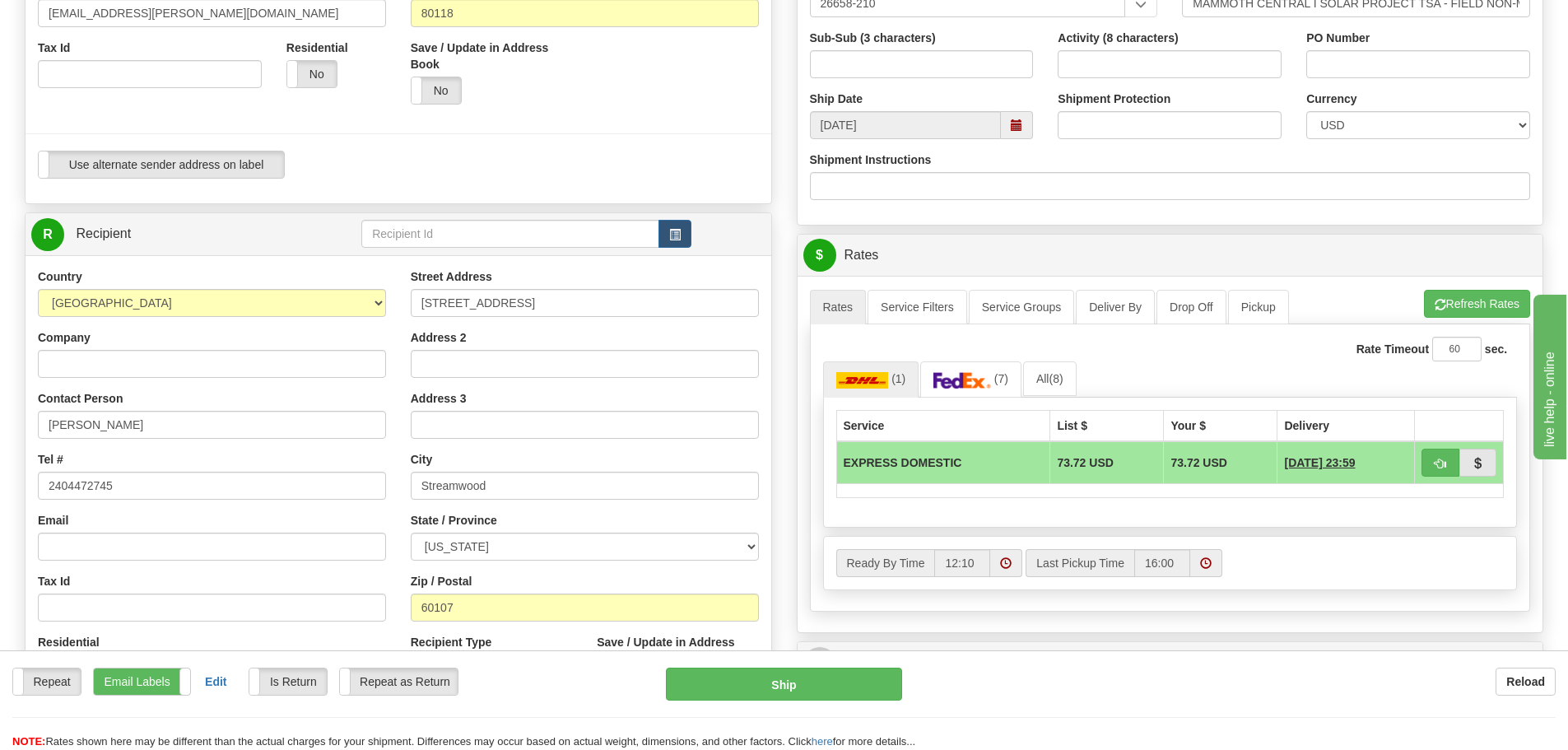
scroll to position [494, 0]
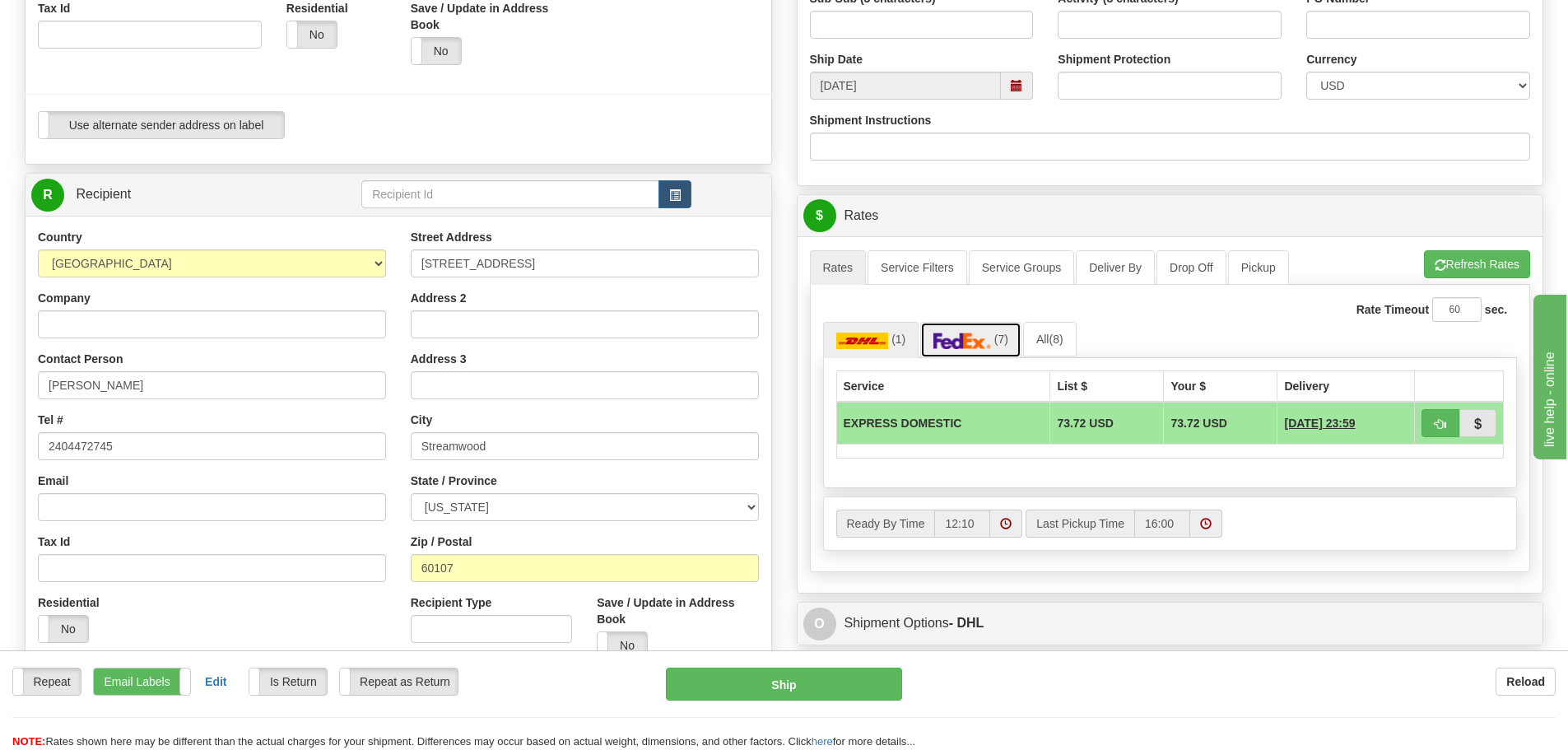
click at [985, 346] on img at bounding box center [962, 340] width 58 height 16
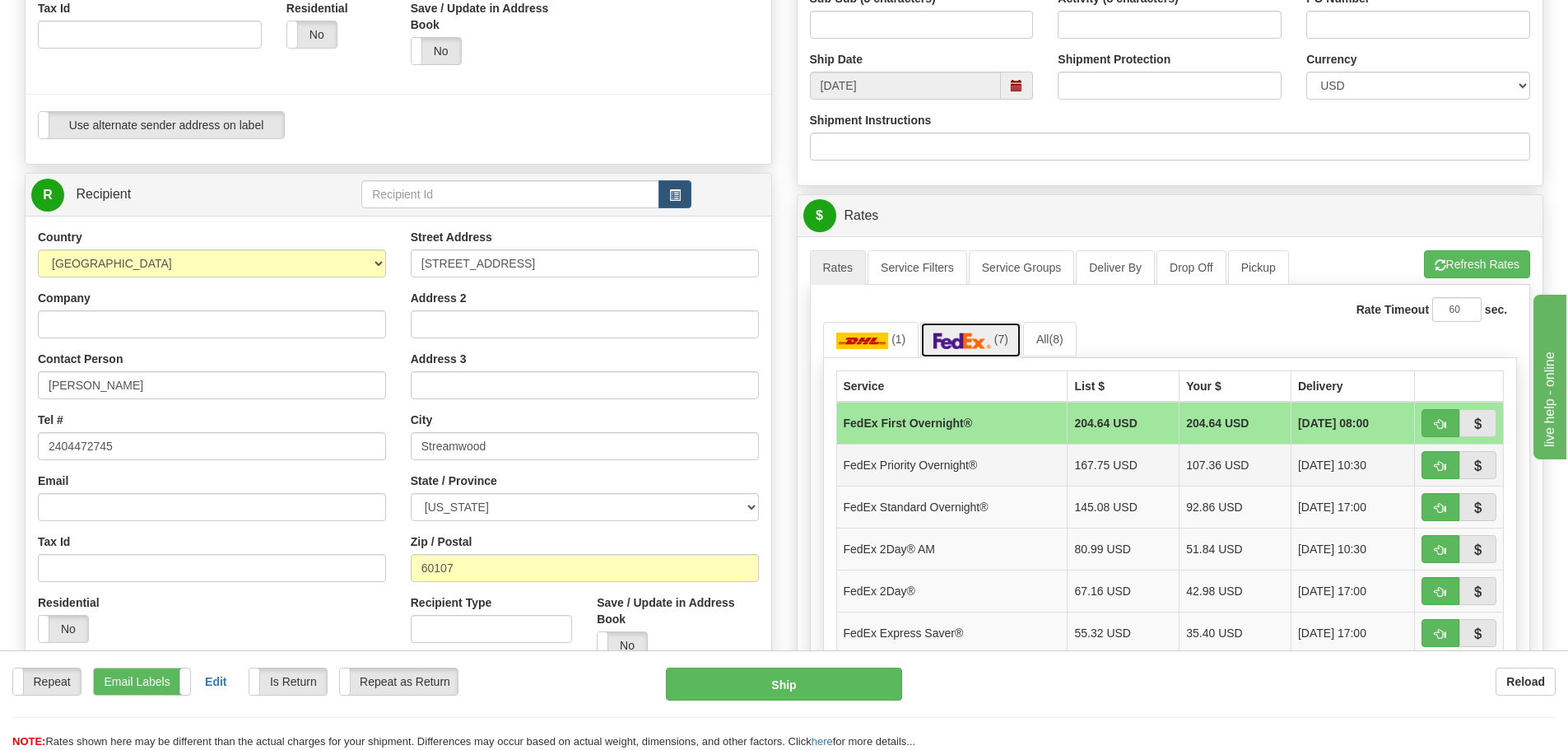
scroll to position [576, 0]
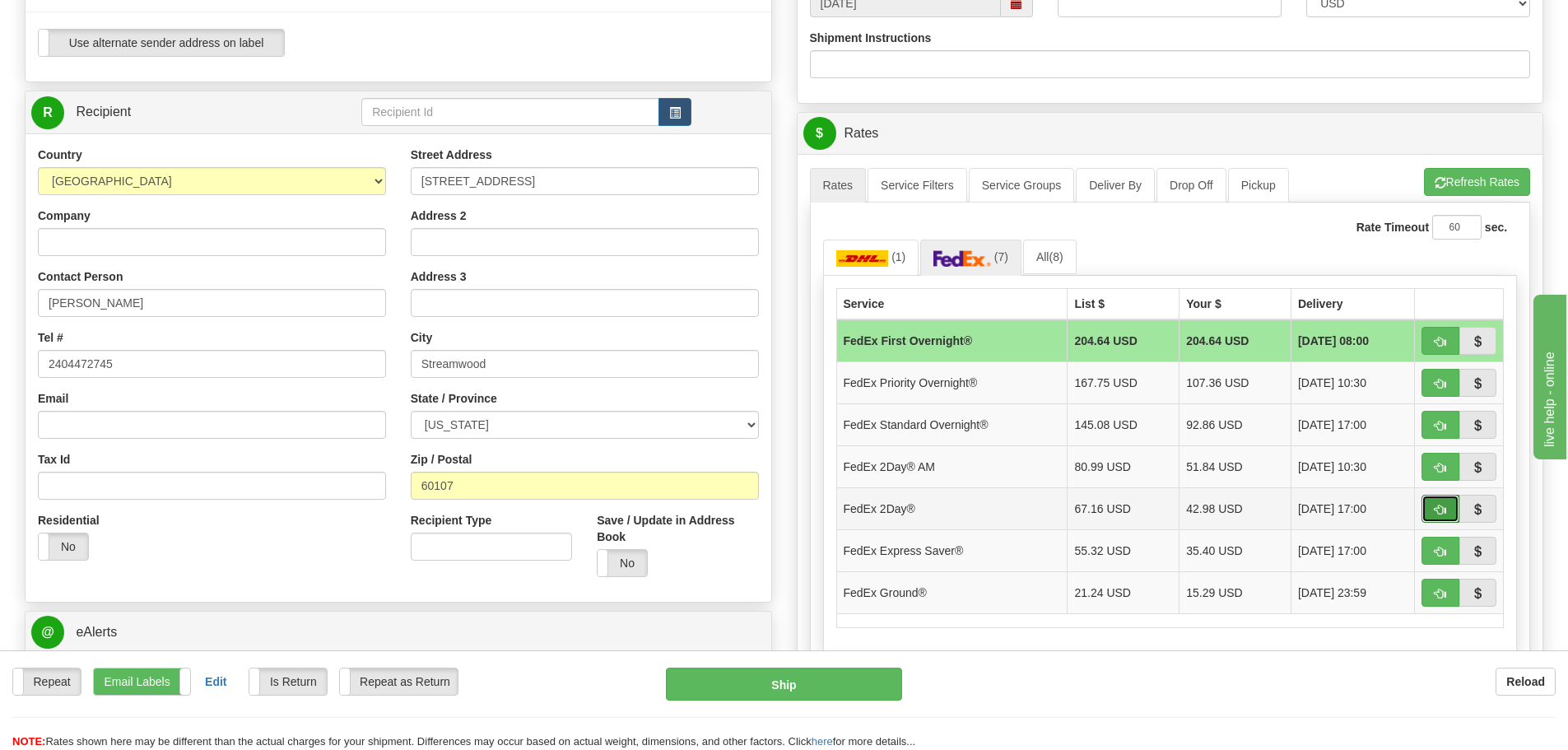
click at [1446, 512] on button "button" at bounding box center [1440, 509] width 38 height 28
type input "03"
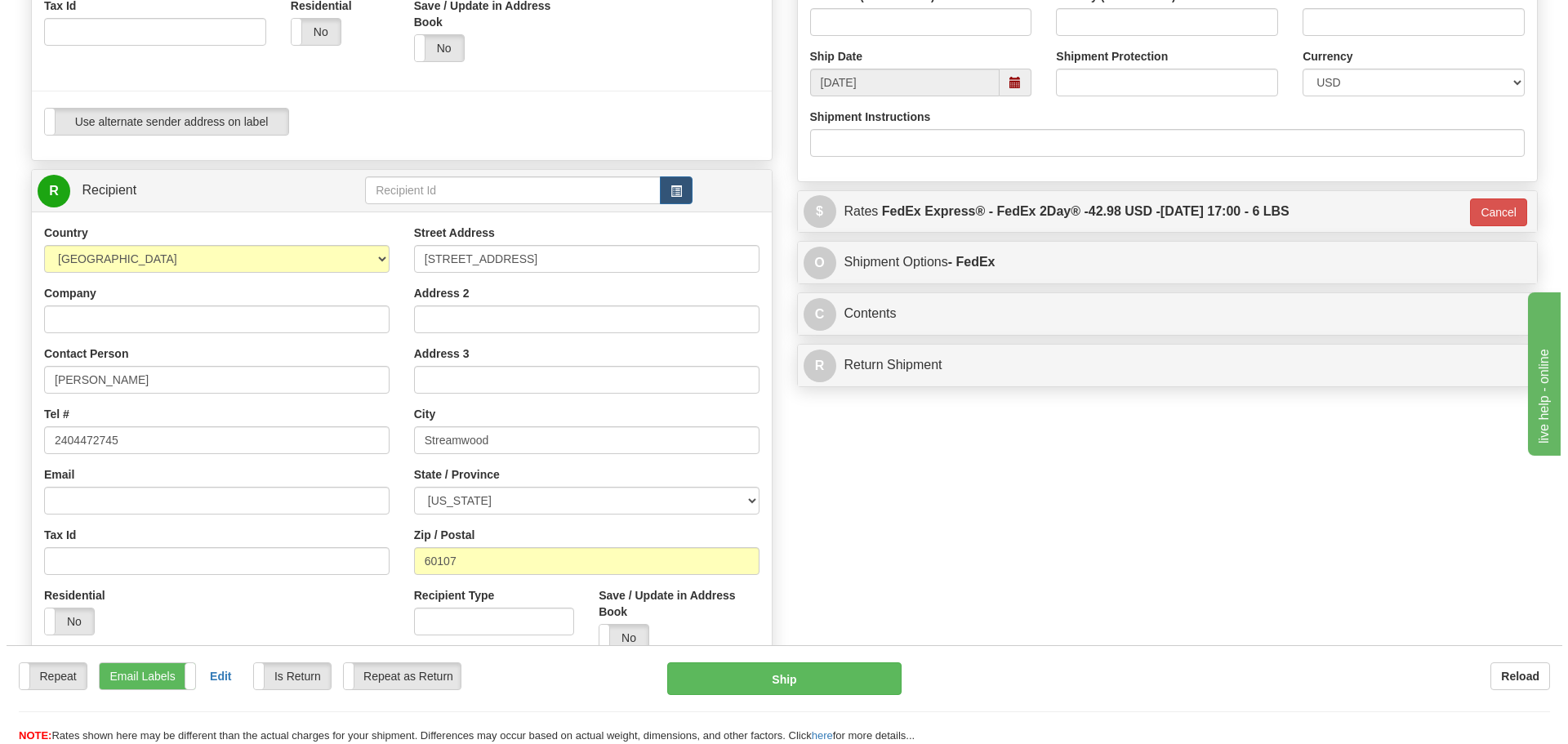
scroll to position [653, 0]
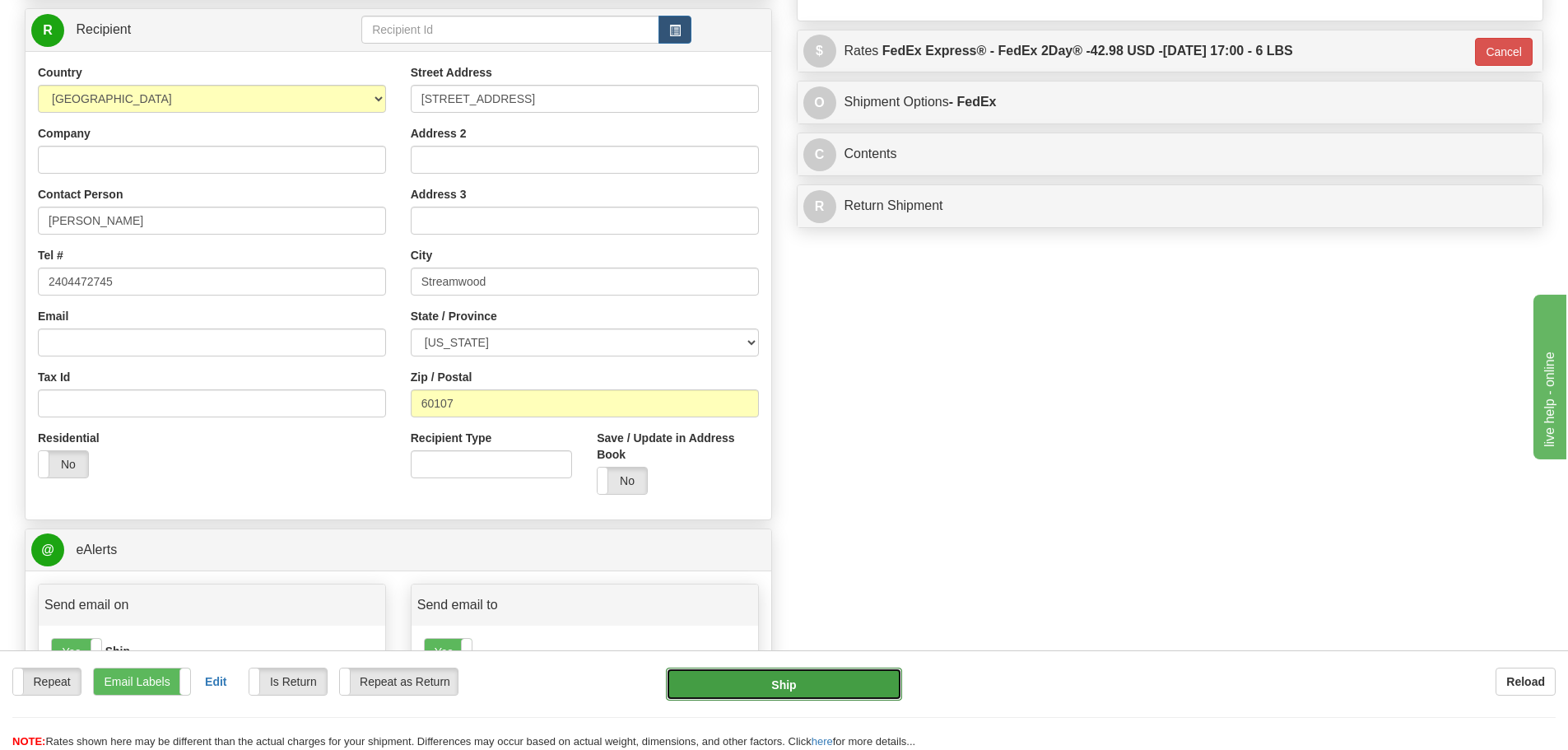
click at [831, 683] on button "Ship" at bounding box center [783, 683] width 236 height 33
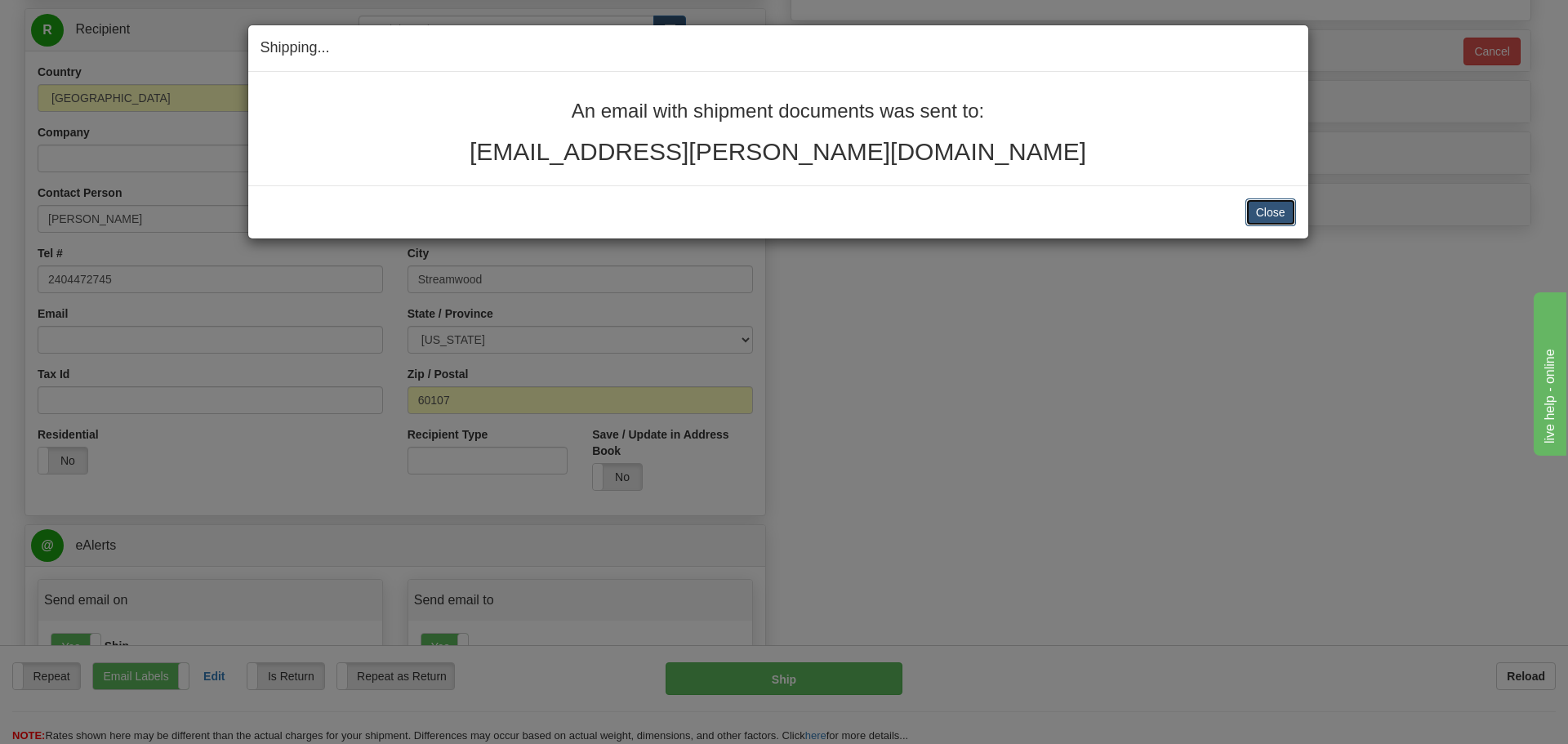
click at [1270, 216] on button "Close" at bounding box center [1271, 212] width 51 height 28
